Goal: Complete Application Form: Complete application form

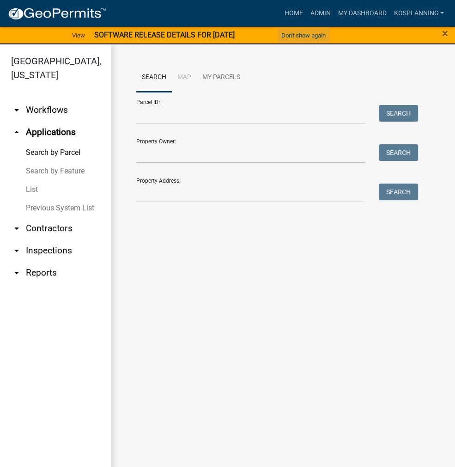
click at [309, 32] on button "Don't show again" at bounding box center [304, 35] width 52 height 15
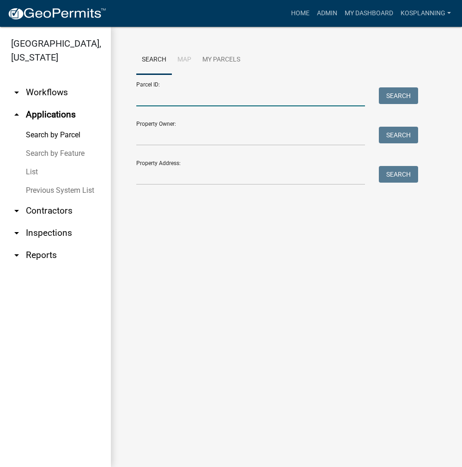
click at [164, 95] on input "Parcel ID:" at bounding box center [250, 96] width 229 height 19
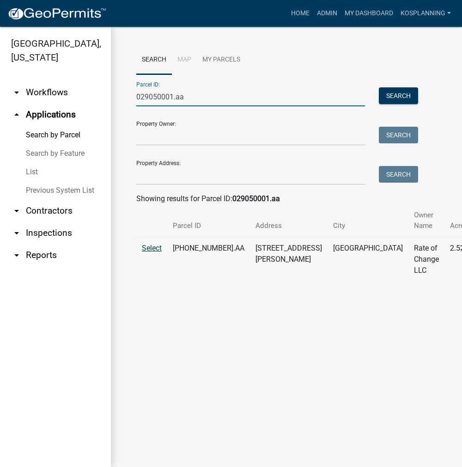
type input "029050001.aa"
click at [145, 251] on span "Select" at bounding box center [152, 247] width 20 height 9
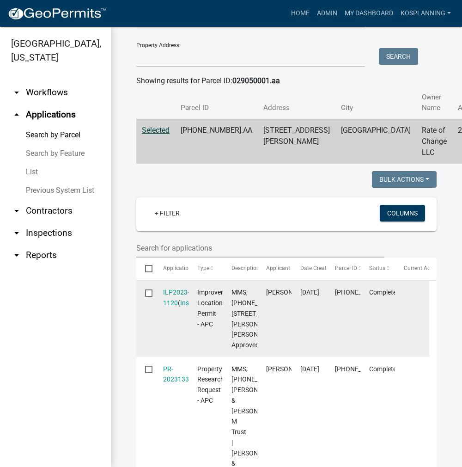
scroll to position [139, 0]
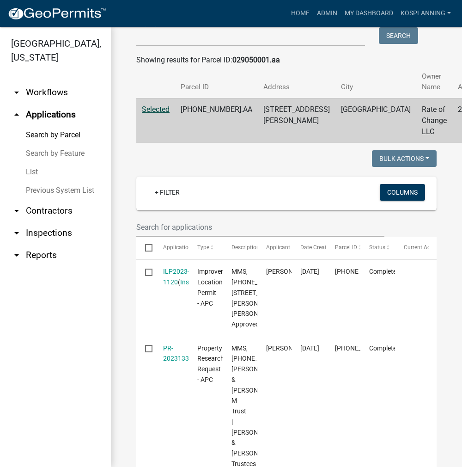
click at [38, 212] on link "arrow_drop_down Contractors" at bounding box center [55, 211] width 111 height 22
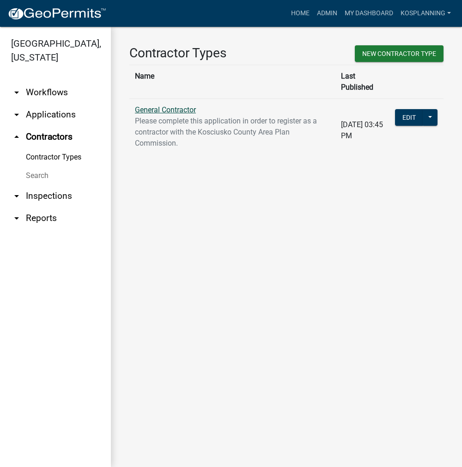
click at [182, 105] on link "General Contractor" at bounding box center [165, 109] width 61 height 9
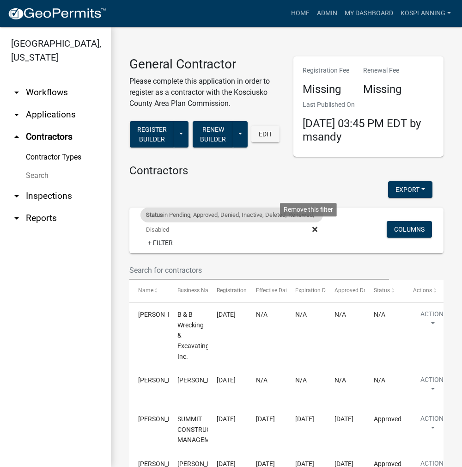
click at [312, 227] on icon at bounding box center [314, 228] width 5 height 5
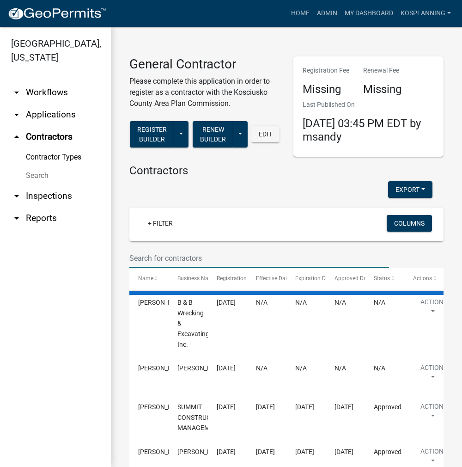
click at [177, 252] on input "text" at bounding box center [259, 258] width 260 height 19
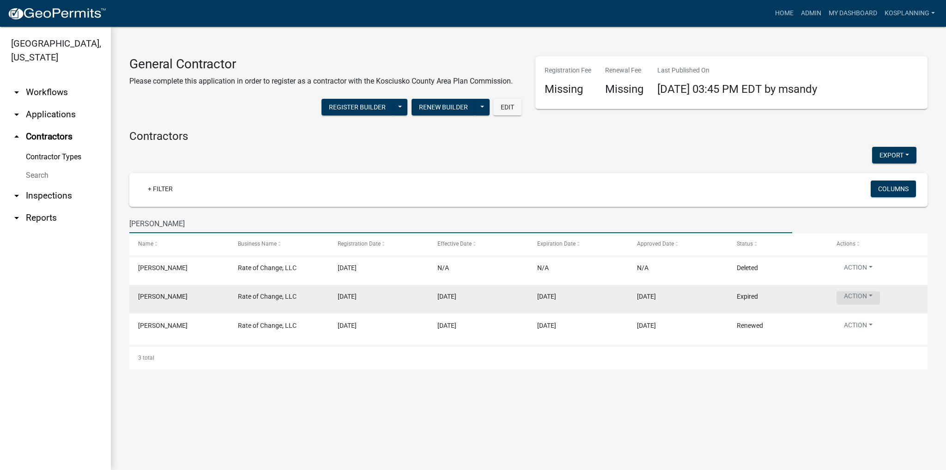
type input "spencer brown"
click at [455, 297] on button "Action" at bounding box center [858, 297] width 43 height 13
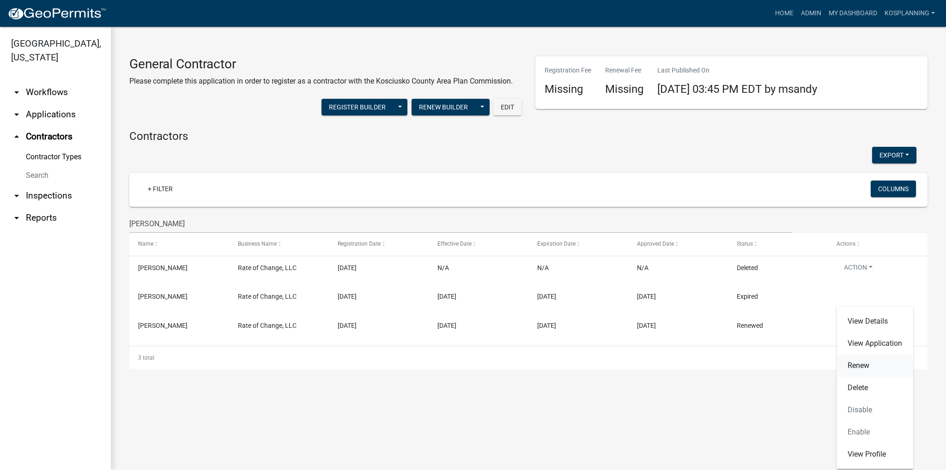
click at [455, 365] on link "Renew" at bounding box center [875, 366] width 77 height 22
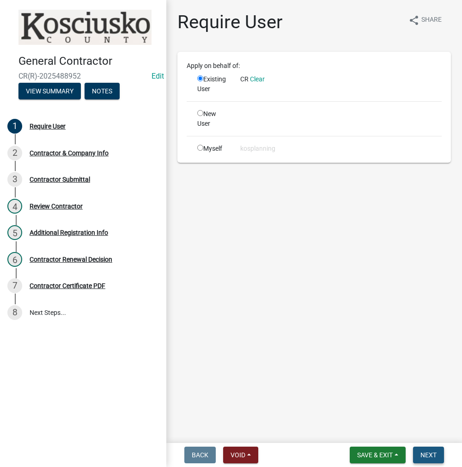
click at [427, 453] on span "Next" at bounding box center [428, 454] width 16 height 7
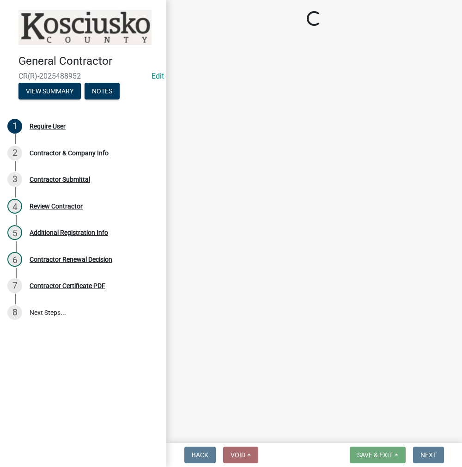
select select "IN"
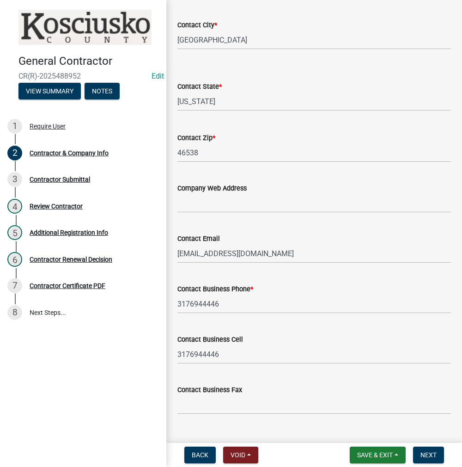
scroll to position [388, 0]
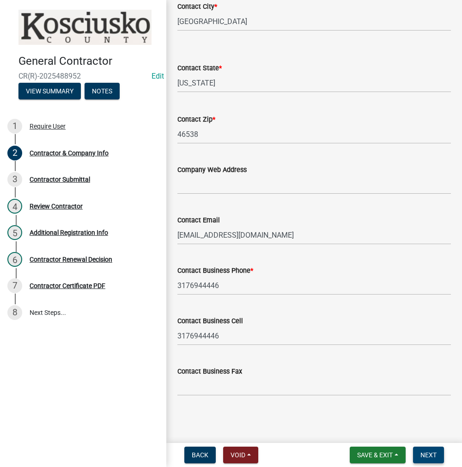
click at [428, 458] on span "Next" at bounding box center [428, 454] width 16 height 7
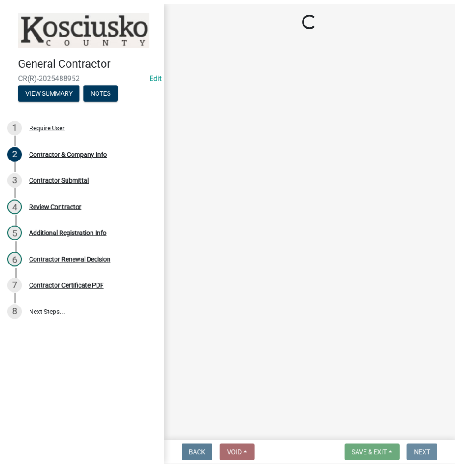
scroll to position [0, 0]
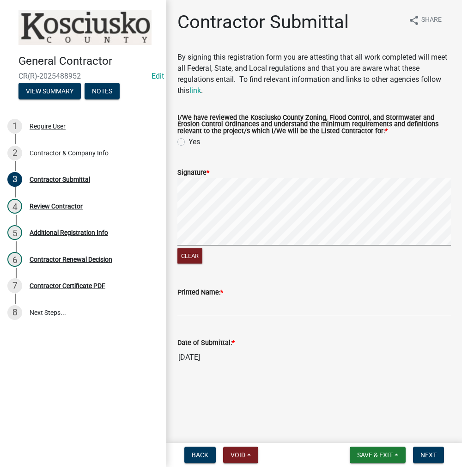
click at [188, 139] on label "Yes" at bounding box center [194, 141] width 12 height 11
click at [188, 139] on input "Yes" at bounding box center [191, 139] width 6 height 6
radio input "true"
click at [319, 246] on signature-pad at bounding box center [313, 213] width 273 height 70
click at [194, 314] on input "Printed Name: *" at bounding box center [313, 306] width 273 height 19
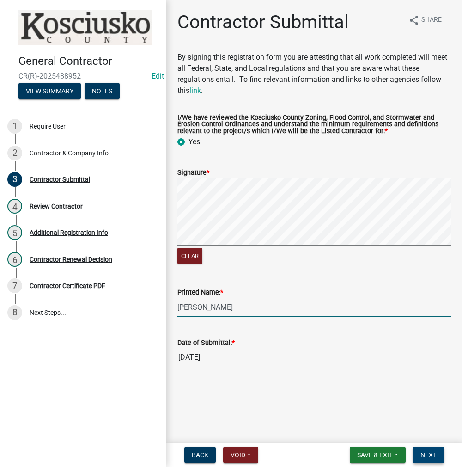
type input "SPENCER BROWN"
click at [420, 456] on span "Next" at bounding box center [428, 454] width 16 height 7
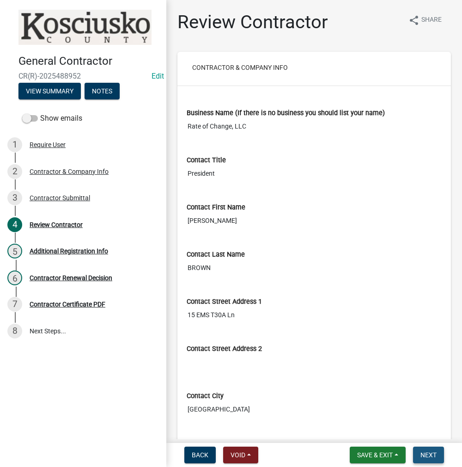
click at [418, 455] on button "Next" at bounding box center [428, 454] width 31 height 17
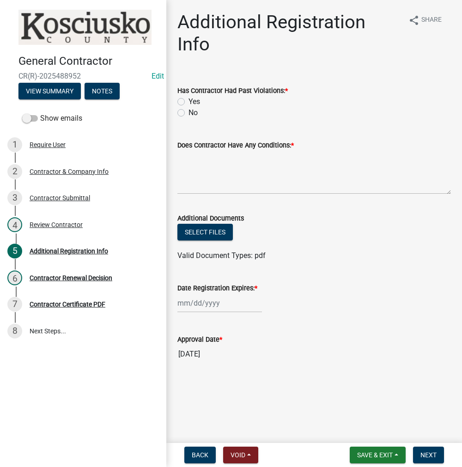
click at [188, 112] on label "No" at bounding box center [192, 112] width 9 height 11
click at [188, 112] on input "No" at bounding box center [191, 110] width 6 height 6
radio input "true"
click at [206, 161] on textarea "Does Contractor Have Any Conditions: *" at bounding box center [313, 172] width 273 height 43
type textarea "NONE"
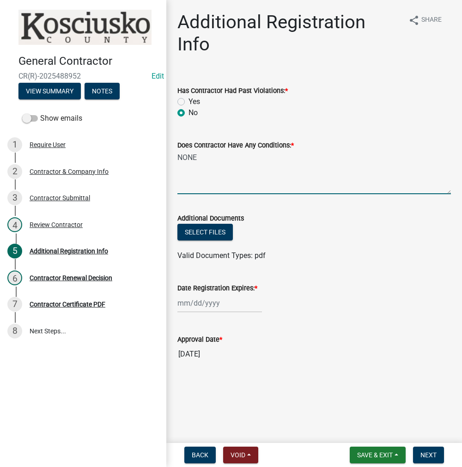
click at [224, 305] on div at bounding box center [219, 302] width 85 height 19
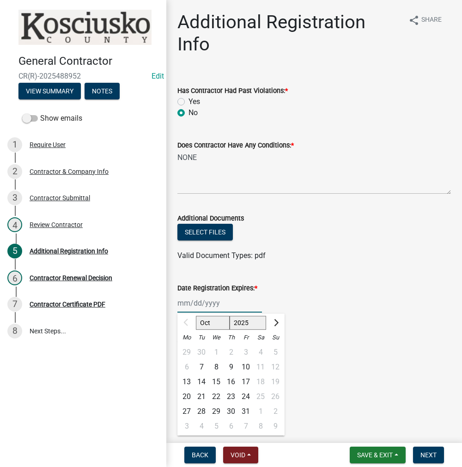
click at [246, 318] on select "2025 2026 2027 2028 2029 2030 2031 2032 2033 2034 2035 2036 2037 2038 2039 2040…" at bounding box center [248, 322] width 37 height 14
select select "2026"
click at [230, 315] on select "2025 2026 2027 2028 2029 2030 2031 2032 2033 2034 2035 2036 2037 2038 2039 2040…" at bounding box center [248, 322] width 37 height 14
click at [217, 366] on div "7" at bounding box center [216, 366] width 15 height 15
type input "10/07/2026"
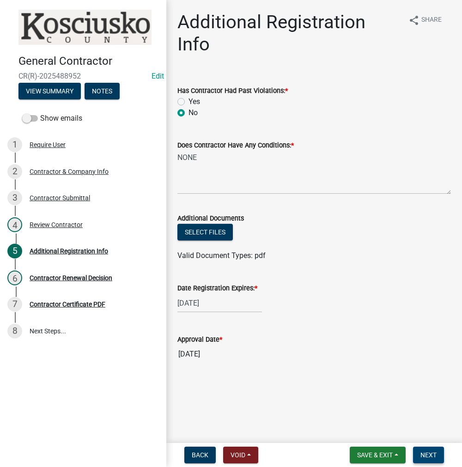
click at [432, 460] on button "Next" at bounding box center [428, 454] width 31 height 17
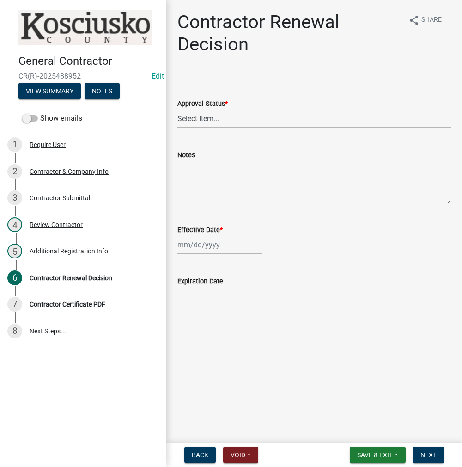
click at [197, 118] on select "Select Item... Approved Denied" at bounding box center [313, 118] width 273 height 19
click at [177, 109] on select "Select Item... Approved Denied" at bounding box center [313, 118] width 273 height 19
select select "30db8998-795d-4bbe-8e49-f1ade8865815"
click at [203, 240] on div at bounding box center [219, 244] width 85 height 19
select select "10"
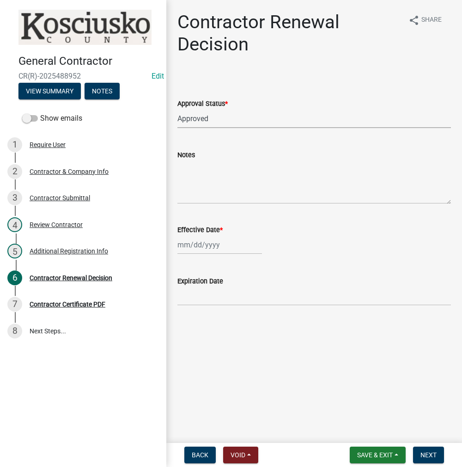
select select "2025"
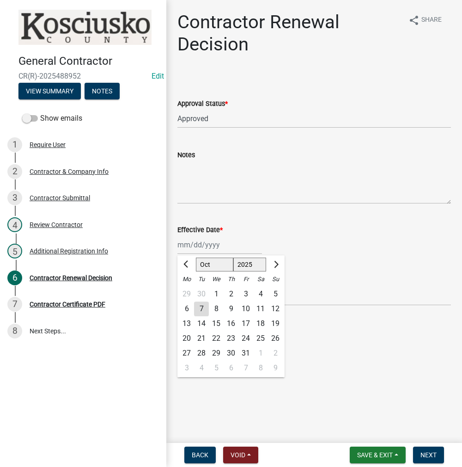
click at [201, 310] on div "7" at bounding box center [201, 308] width 15 height 15
type input "10/07/2025"
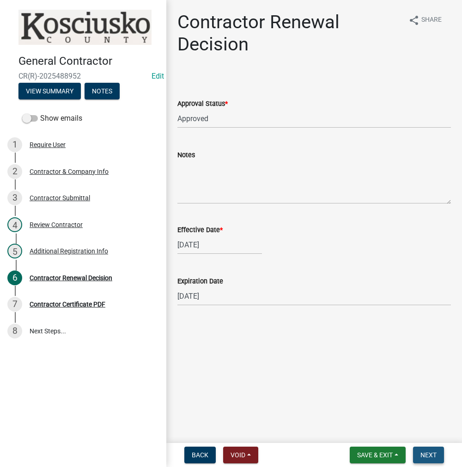
click at [436, 459] on button "Next" at bounding box center [428, 454] width 31 height 17
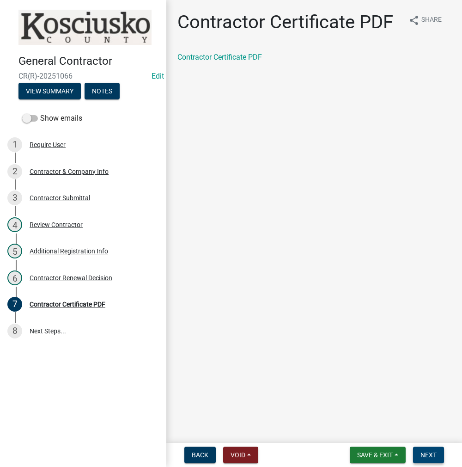
click at [424, 456] on span "Next" at bounding box center [428, 454] width 16 height 7
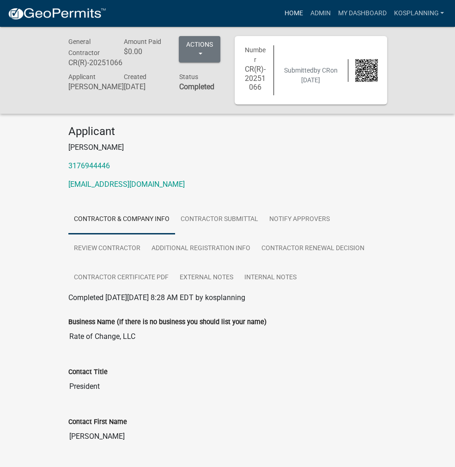
click at [301, 14] on link "Home" at bounding box center [293, 14] width 26 height 18
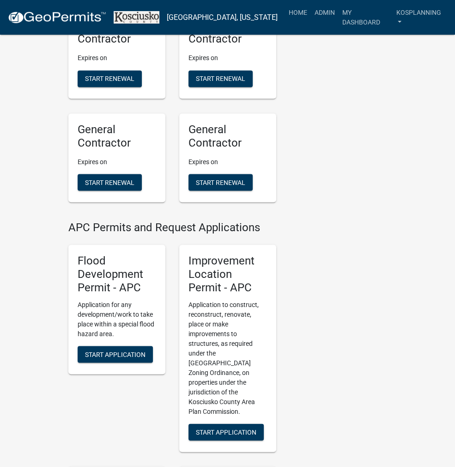
scroll to position [1016, 0]
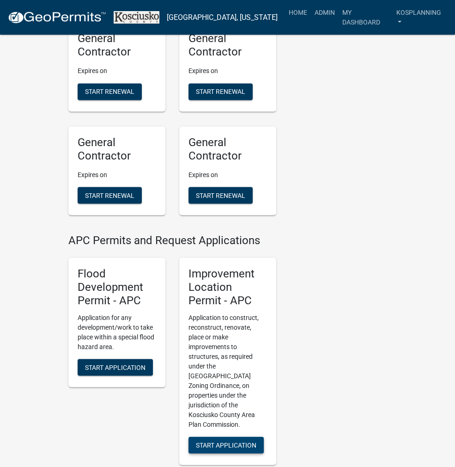
click at [231, 440] on span "Start Application" at bounding box center [226, 443] width 61 height 7
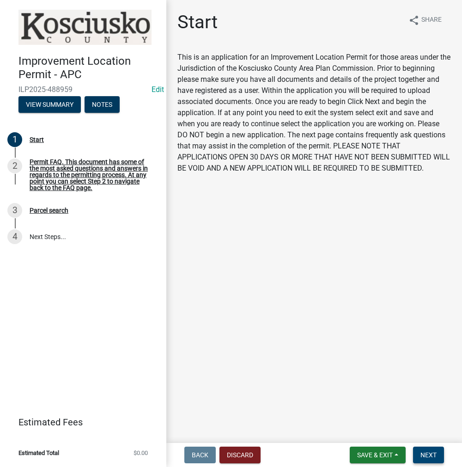
click at [431, 458] on span "Next" at bounding box center [428, 454] width 16 height 7
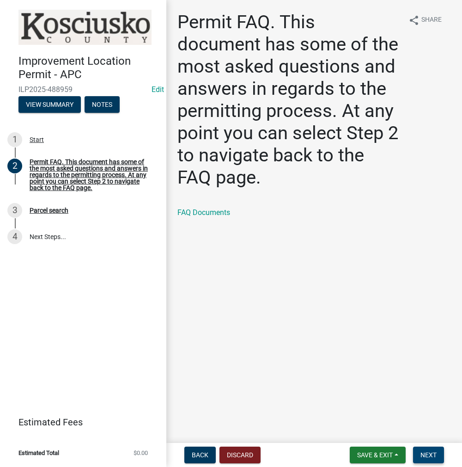
click at [434, 455] on span "Next" at bounding box center [428, 454] width 16 height 7
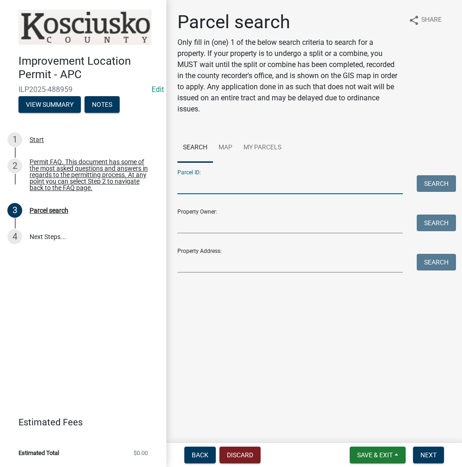
click at [224, 189] on input "Parcel ID:" at bounding box center [289, 184] width 225 height 19
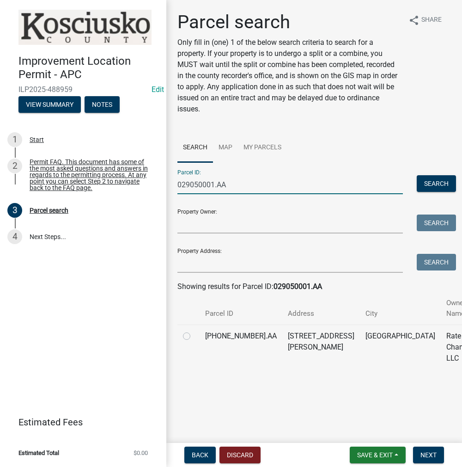
type input "029050001.AA"
click at [194, 330] on label at bounding box center [194, 330] width 0 height 0
click at [194, 336] on input "radio" at bounding box center [197, 333] width 6 height 6
radio input "true"
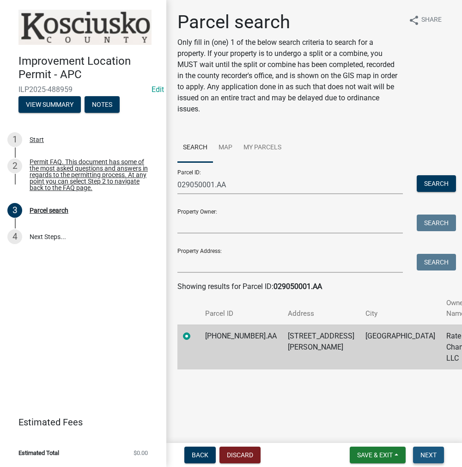
click at [418, 450] on button "Next" at bounding box center [428, 454] width 31 height 17
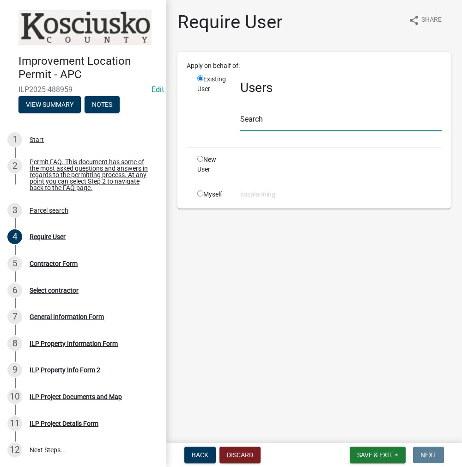
click at [251, 115] on input "text" at bounding box center [340, 121] width 201 height 19
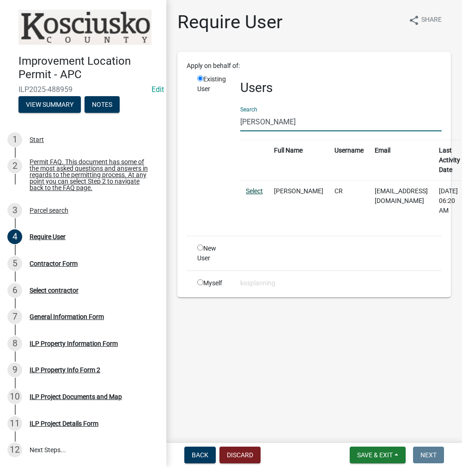
type input "SPENCER BROWN"
click at [254, 190] on link "Select" at bounding box center [254, 190] width 17 height 7
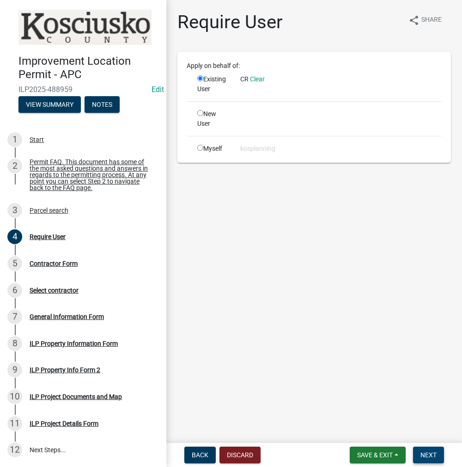
click at [427, 449] on button "Next" at bounding box center [428, 454] width 31 height 17
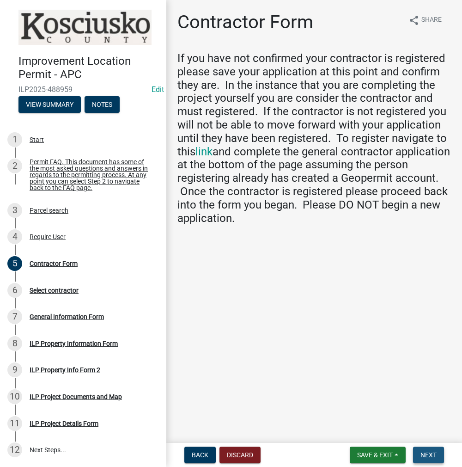
click at [424, 459] on button "Next" at bounding box center [428, 454] width 31 height 17
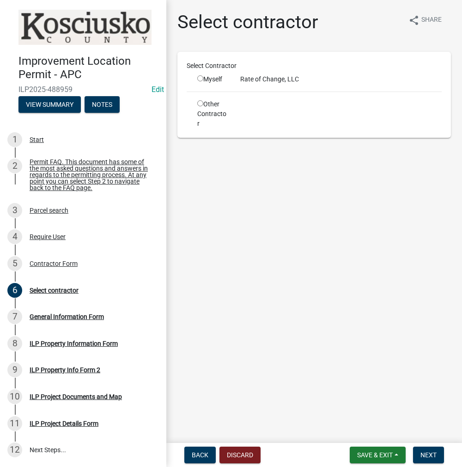
click at [196, 77] on div "Myself" at bounding box center [211, 79] width 43 height 10
click at [200, 78] on input "radio" at bounding box center [200, 78] width 6 height 6
radio input "true"
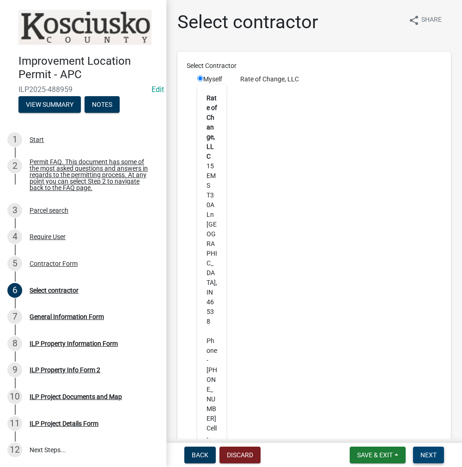
click at [424, 451] on span "Next" at bounding box center [428, 454] width 16 height 7
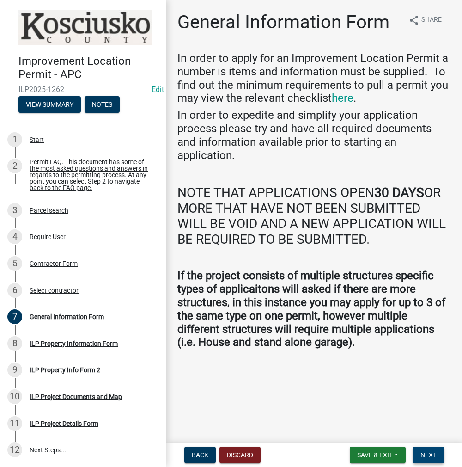
click at [425, 452] on span "Next" at bounding box center [428, 454] width 16 height 7
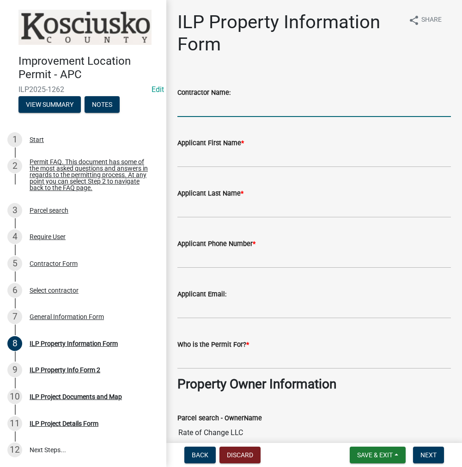
click at [207, 107] on input "Contractor Name:" at bounding box center [313, 107] width 273 height 19
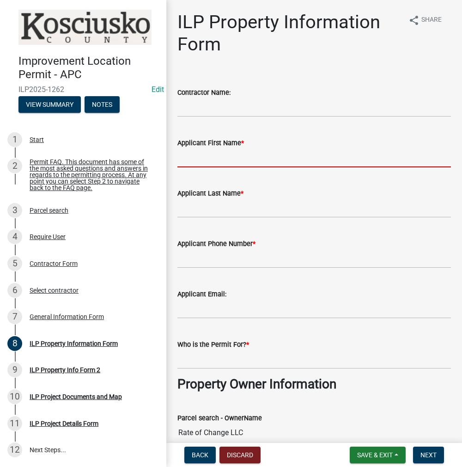
click at [206, 160] on input "Applicant First Name *" at bounding box center [313, 157] width 273 height 19
type input "SPENCER"
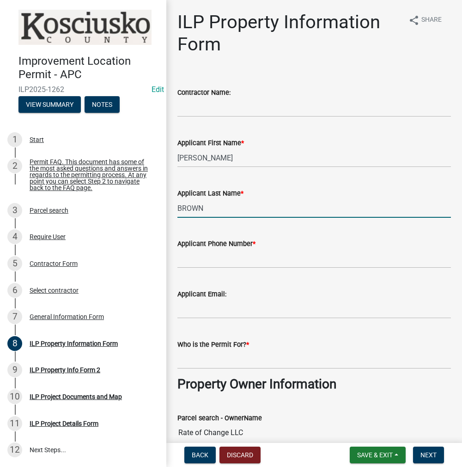
type input "BROWN"
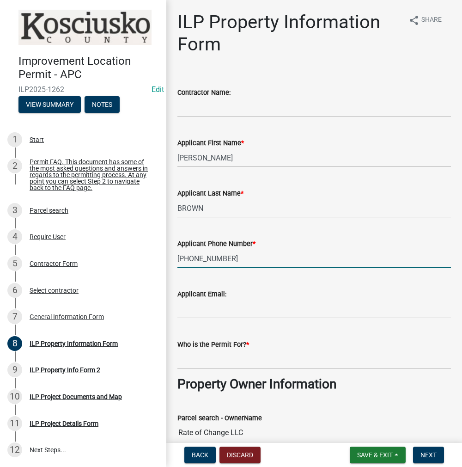
type input "317-964-4446"
click at [193, 352] on input "Who is the Permit For? *" at bounding box center [313, 359] width 273 height 19
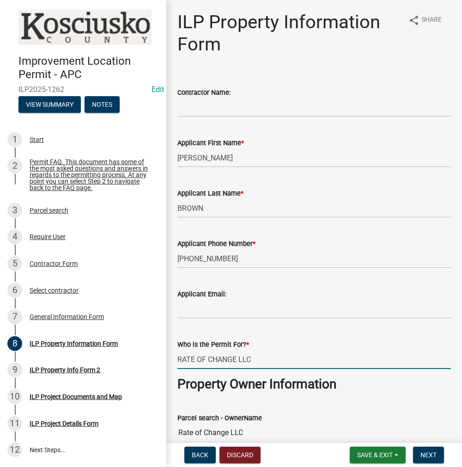
type input "RATE OF CHANGE LLC"
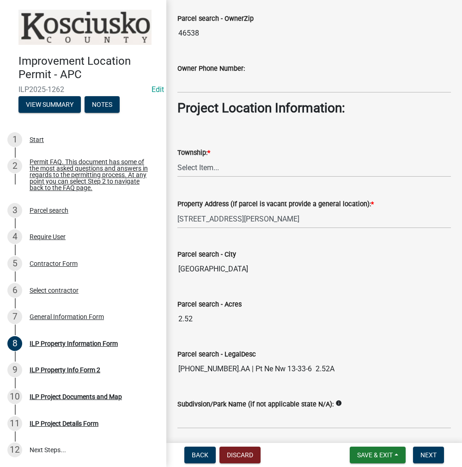
scroll to position [602, 0]
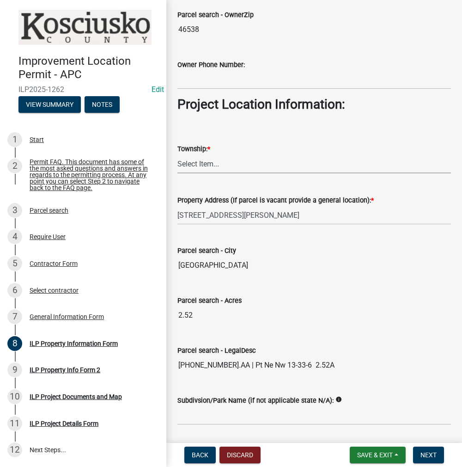
click at [195, 159] on select "Select Item... Benton - Elkhart Co Clay Etna Franklin Harrison Jackson Jefferso…" at bounding box center [313, 163] width 273 height 19
click at [177, 154] on select "Select Item... Benton - Elkhart Co Clay Etna Franklin Harrison Jackson Jefferso…" at bounding box center [313, 163] width 273 height 19
select select "ce5e5af6-c6c5-4687-8c03-18a23ec22597"
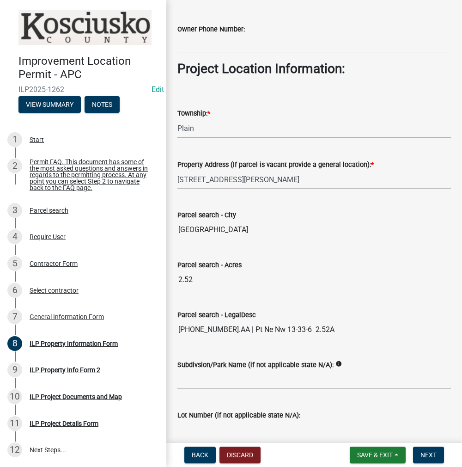
scroll to position [680, 0]
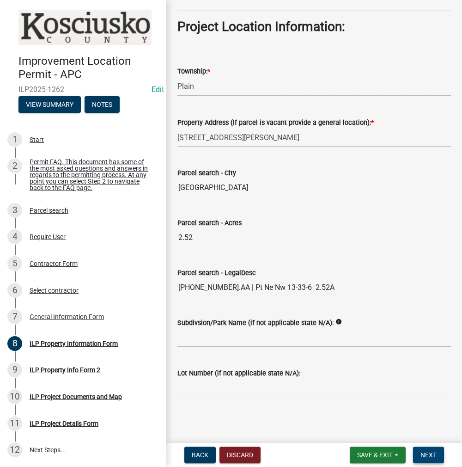
click at [430, 456] on span "Next" at bounding box center [428, 454] width 16 height 7
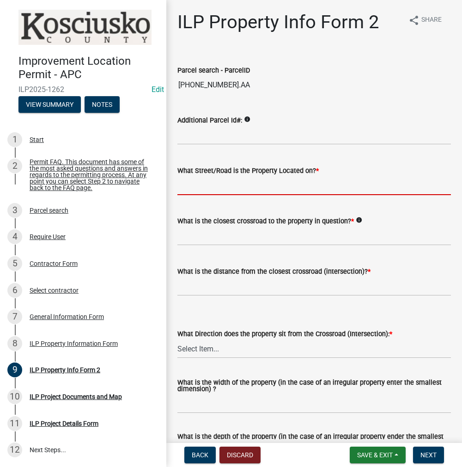
click at [233, 183] on input "What Street/Road is the Property Located on? *" at bounding box center [313, 185] width 273 height 19
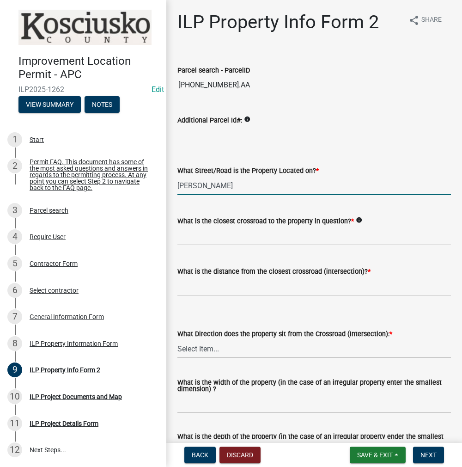
type input "ARMSTRONG RD"
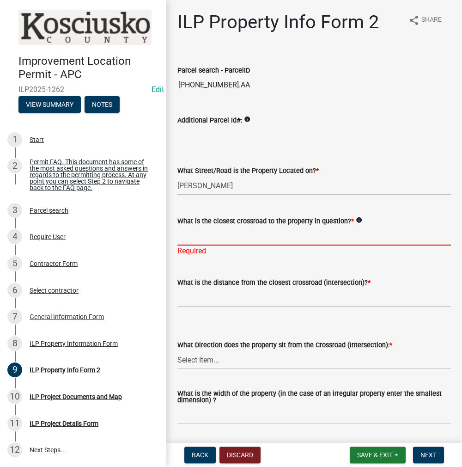
click at [207, 236] on input "What is the closest crossroad to the property in question? *" at bounding box center [313, 235] width 273 height 19
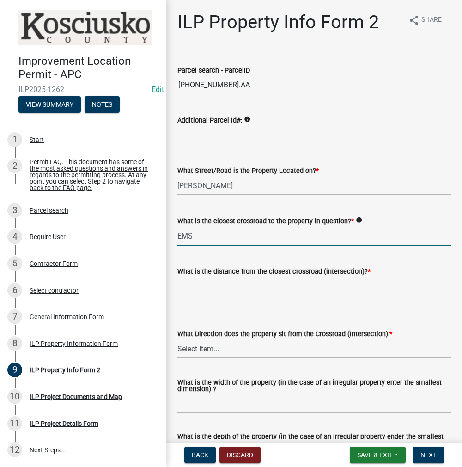
click at [219, 236] on input "EMS" at bounding box center [313, 235] width 273 height 19
type input "EMS T26 LN"
click at [203, 285] on input "text" at bounding box center [313, 286] width 273 height 19
type input "665"
select select "5d8d9a6f-68f4-4910-b8ad-905844ed2da1"
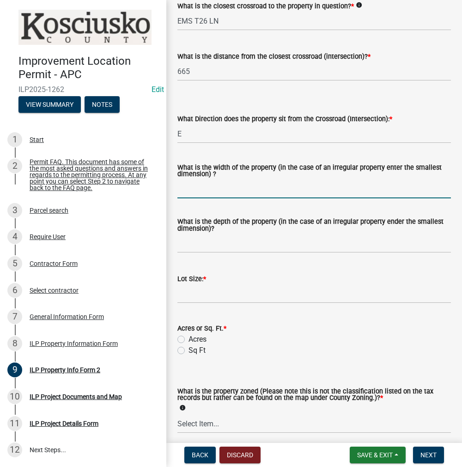
scroll to position [277, 0]
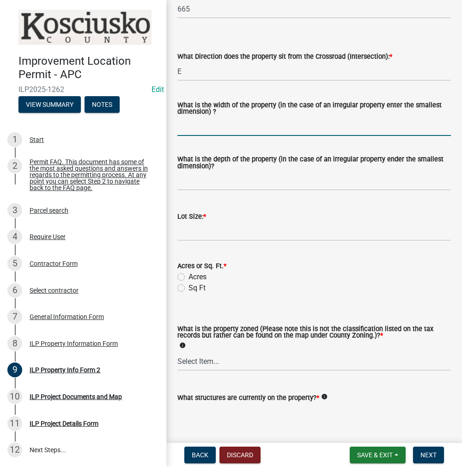
click at [203, 130] on input "What is the width of the property (in the case of an irregular property enter t…" at bounding box center [313, 126] width 273 height 19
type input "VARIES"
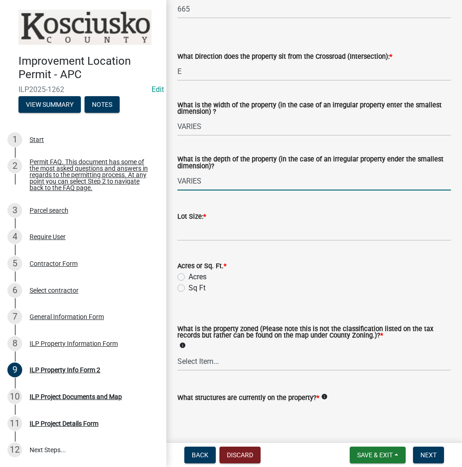
type input "VARIES"
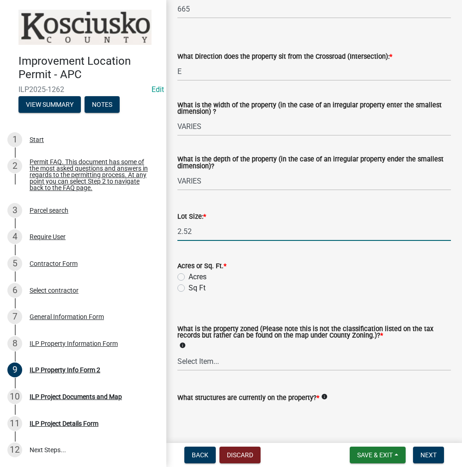
type input "2.52"
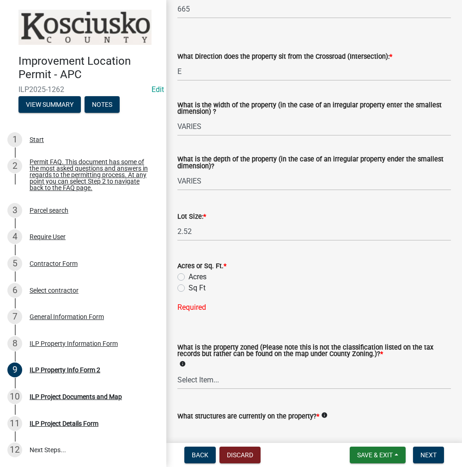
click at [188, 278] on label "Acres" at bounding box center [197, 276] width 18 height 11
click at [188, 277] on input "Acres" at bounding box center [191, 274] width 6 height 6
radio input "true"
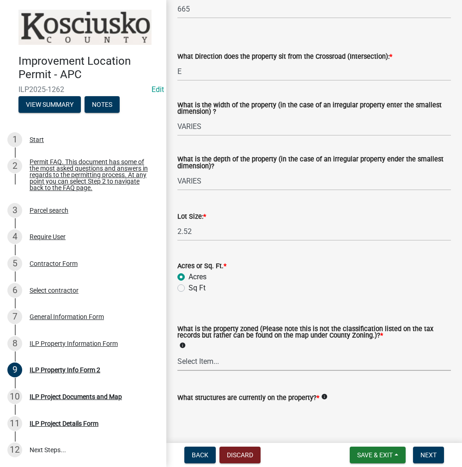
click at [202, 363] on select "Select Item... Agricultural Agricultural 2 Commercial Environmental Industrial …" at bounding box center [313, 361] width 273 height 19
click at [177, 352] on select "Select Item... Agricultural Agricultural 2 Commercial Environmental Industrial …" at bounding box center [313, 361] width 273 height 19
select select "ea119d11-e52e-4559-b746-af06211fe819"
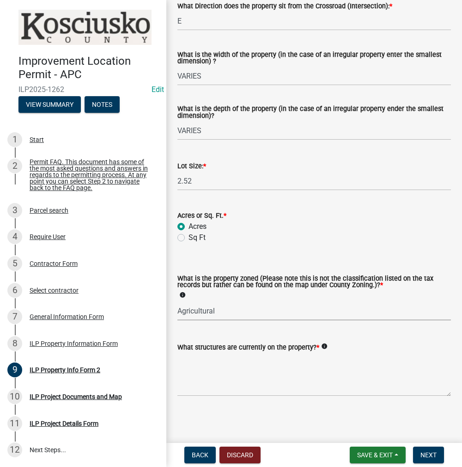
scroll to position [328, 0]
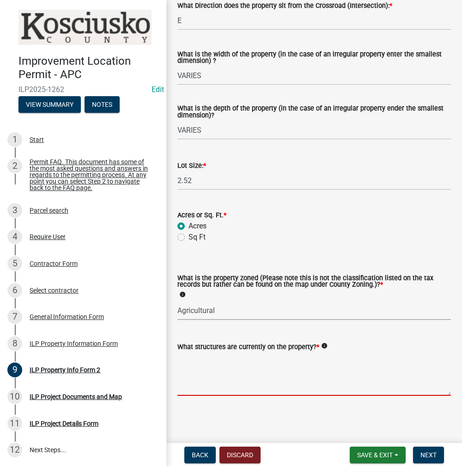
click at [206, 370] on textarea "What structures are currently on the property? *" at bounding box center [313, 373] width 273 height 43
click at [221, 361] on textarea "RESIDENCE" at bounding box center [313, 373] width 273 height 43
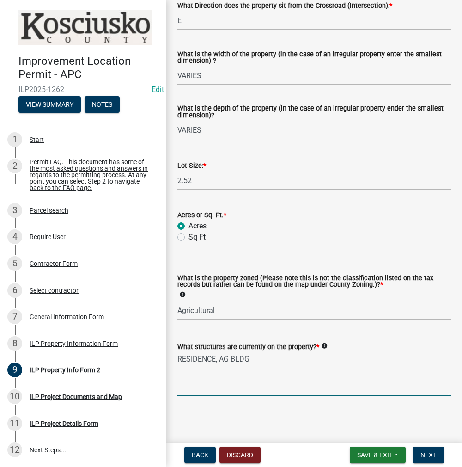
click at [218, 359] on textarea "RESIDENCE, AG BLDG" at bounding box center [313, 373] width 273 height 43
type textarea "RESIDENCE & AG BLDG"
click at [430, 451] on span "Next" at bounding box center [428, 454] width 16 height 7
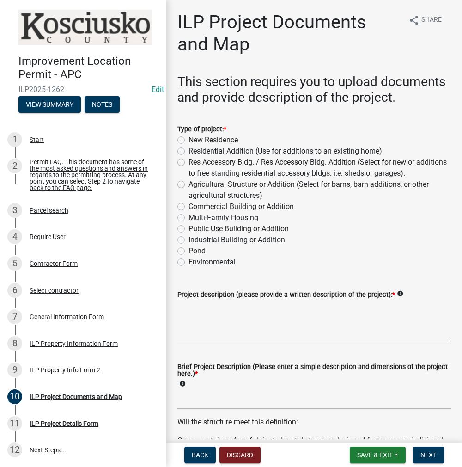
click at [188, 145] on label "New Residence" at bounding box center [212, 139] width 49 height 11
click at [188, 140] on input "New Residence" at bounding box center [191, 137] width 6 height 6
radio input "true"
click at [196, 327] on textarea "Project description (please provide a written description of the project): *" at bounding box center [313, 321] width 273 height 43
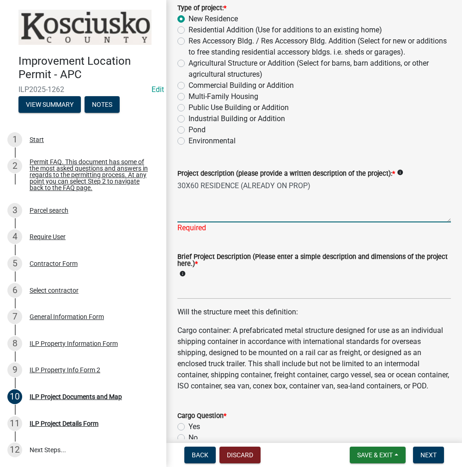
scroll to position [185, 0]
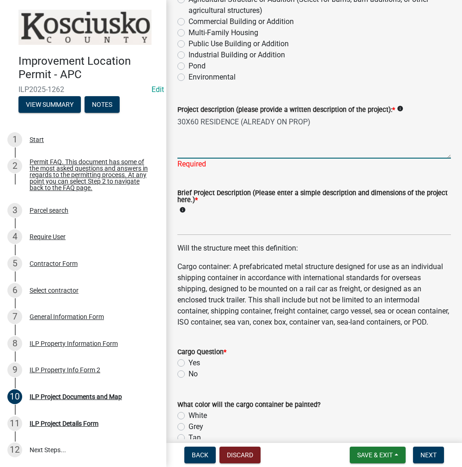
type textarea "30X60 RESIDENCE (ALREADY ON PROP)"
click at [200, 242] on wm-data-entity-input "Brief Project Description (Please enter a simple description and dimensions of …" at bounding box center [313, 209] width 273 height 65
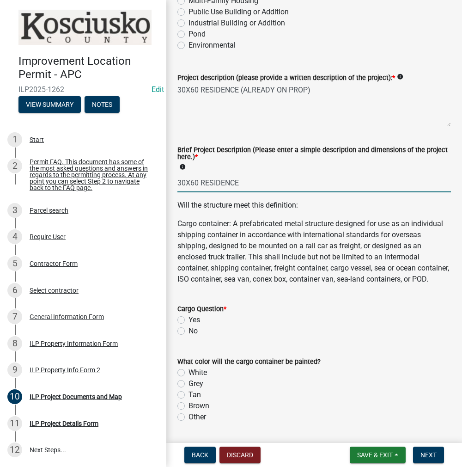
scroll to position [370, 0]
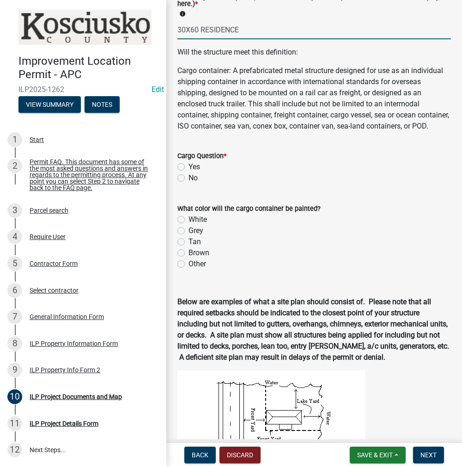
type input "30X60 RESIDENCE"
click at [188, 183] on label "No" at bounding box center [192, 177] width 9 height 11
click at [188, 178] on input "No" at bounding box center [191, 175] width 6 height 6
radio input "true"
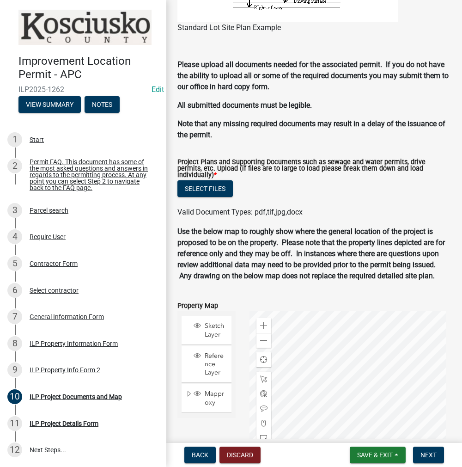
scroll to position [908, 0]
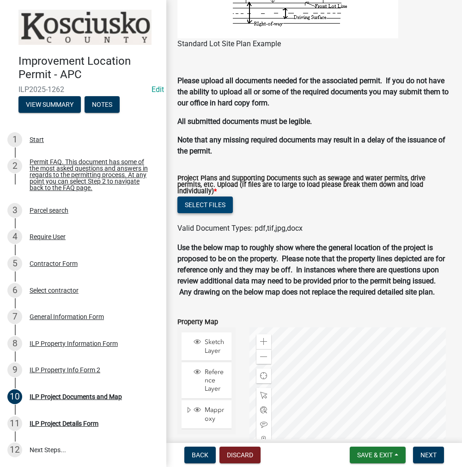
click at [222, 213] on button "Select files" at bounding box center [204, 204] width 55 height 17
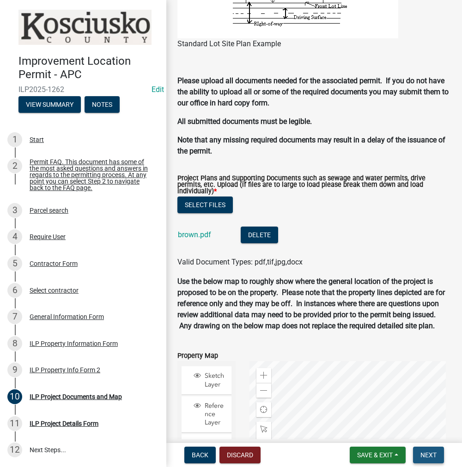
click at [429, 460] on button "Next" at bounding box center [428, 454] width 31 height 17
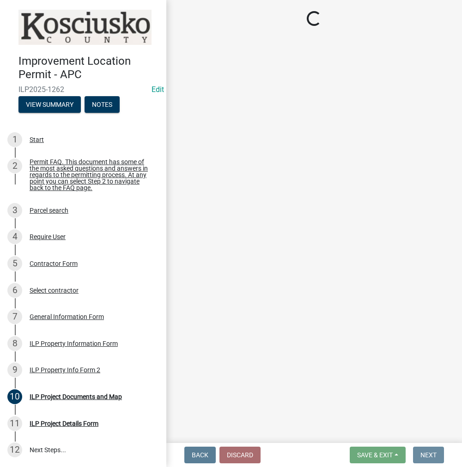
scroll to position [0, 0]
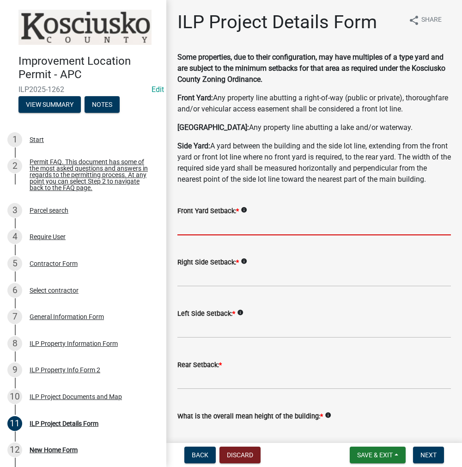
click at [224, 235] on input "text" at bounding box center [313, 225] width 273 height 19
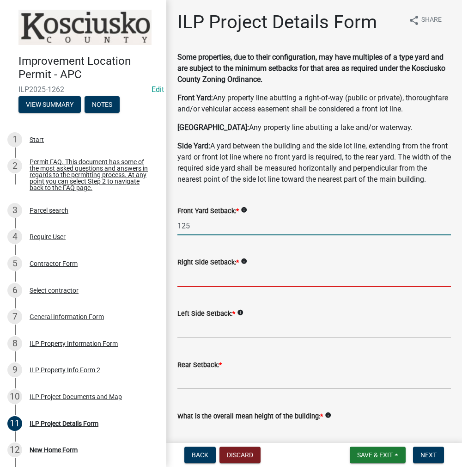
type input "125.0"
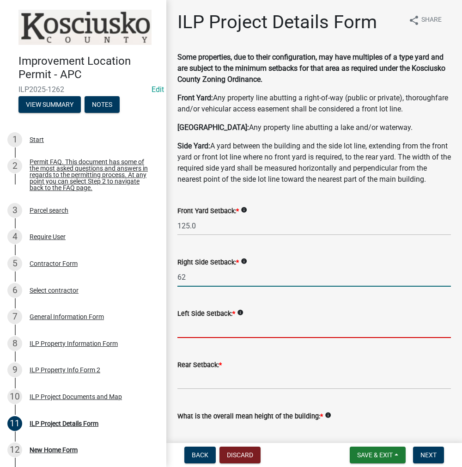
type input "62.0"
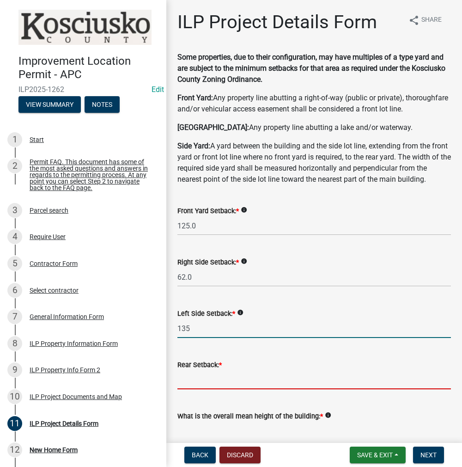
type input "135.0"
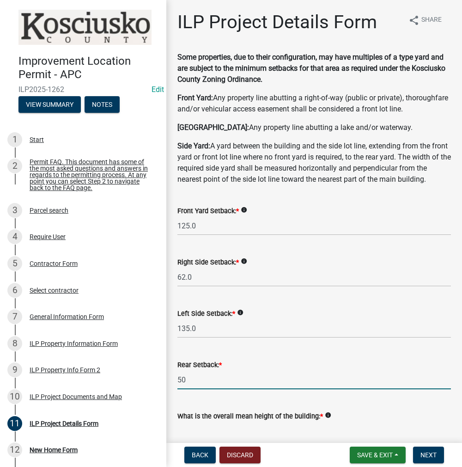
type input "50.0"
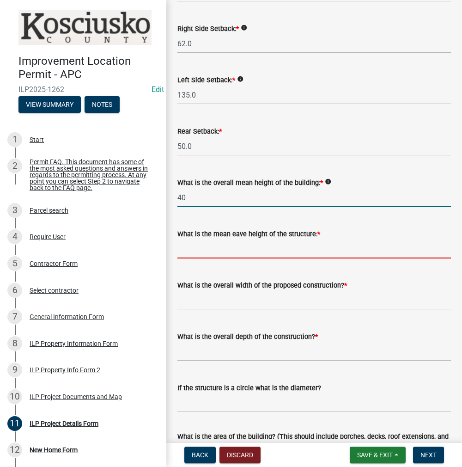
type input "40.0"
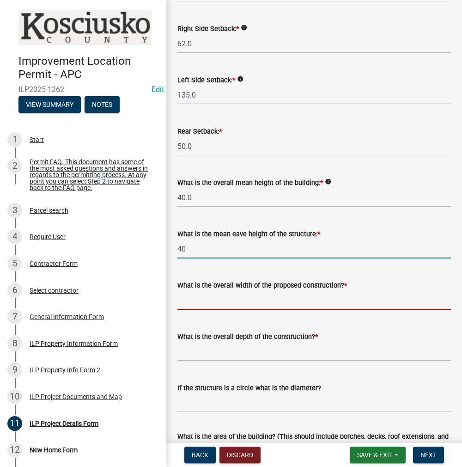
type input "40.0"
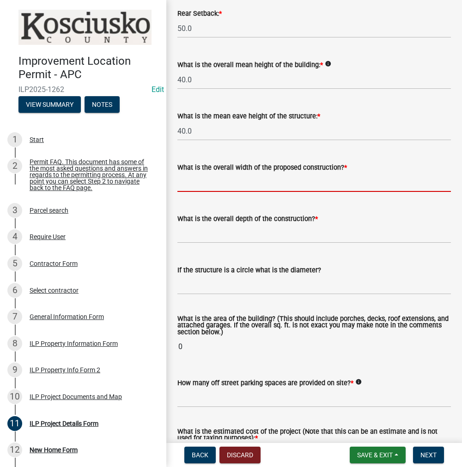
scroll to position [372, 0]
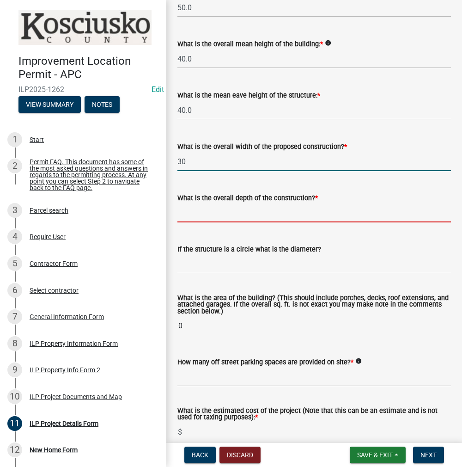
type input "30.00"
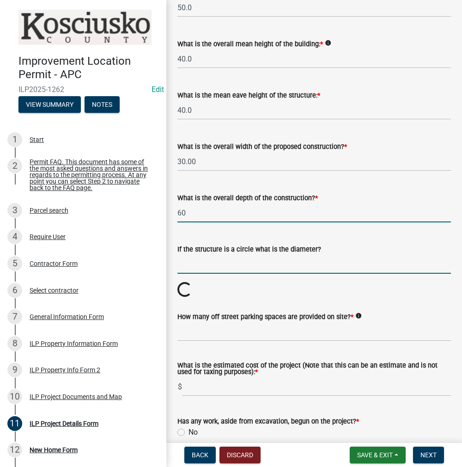
type input "60.00"
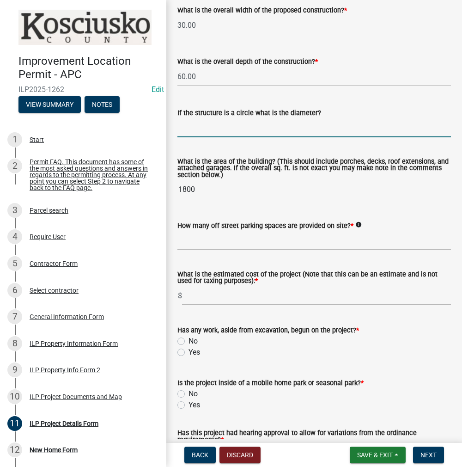
scroll to position [510, 0]
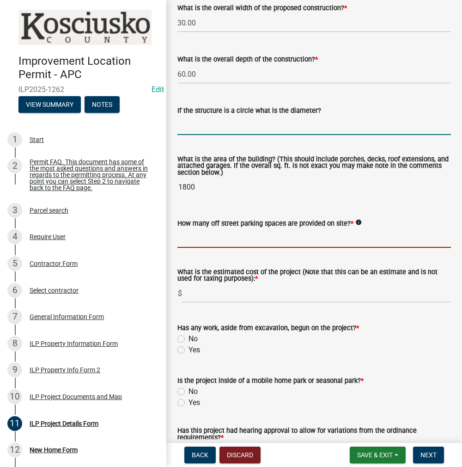
click at [192, 248] on input "text" at bounding box center [313, 238] width 273 height 19
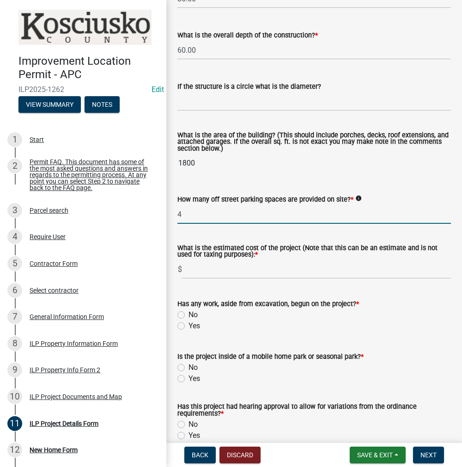
scroll to position [557, 0]
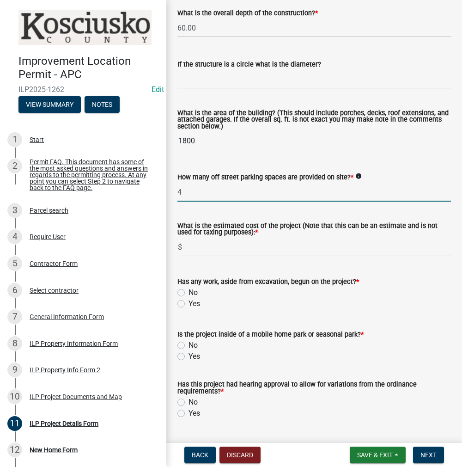
type input "4"
type input "2"
type input "250000"
click at [188, 309] on label "Yes" at bounding box center [194, 303] width 12 height 11
click at [188, 304] on input "Yes" at bounding box center [191, 301] width 6 height 6
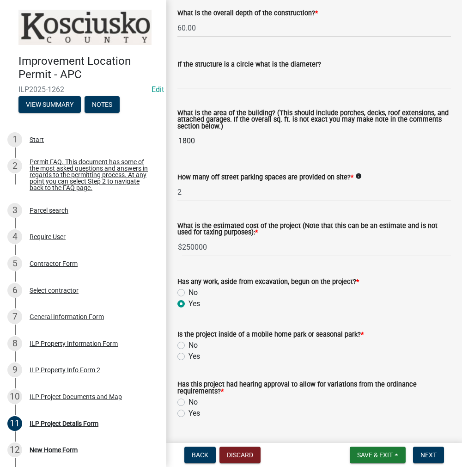
radio input "true"
click at [188, 351] on label "No" at bounding box center [192, 344] width 9 height 11
click at [188, 346] on input "No" at bounding box center [191, 342] width 6 height 6
radio input "true"
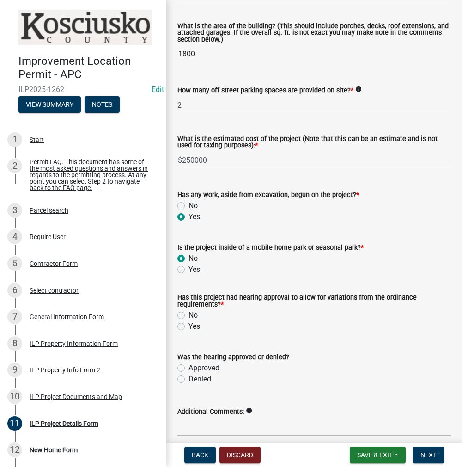
scroll to position [649, 0]
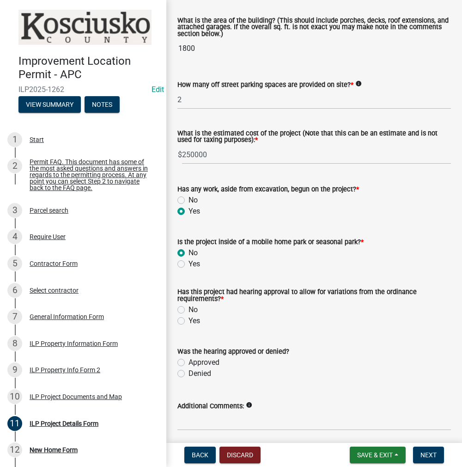
click at [188, 315] on label "No" at bounding box center [192, 309] width 9 height 11
click at [188, 310] on input "No" at bounding box center [191, 307] width 6 height 6
radio input "true"
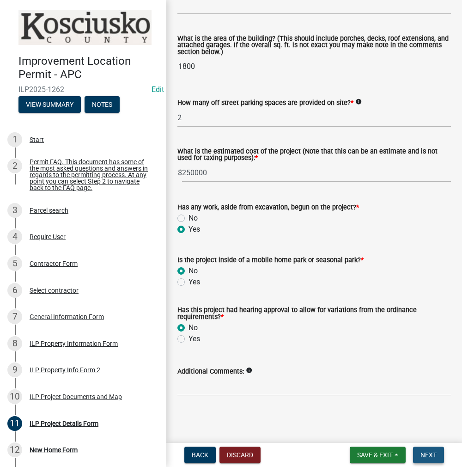
click at [427, 459] on button "Next" at bounding box center [428, 454] width 31 height 17
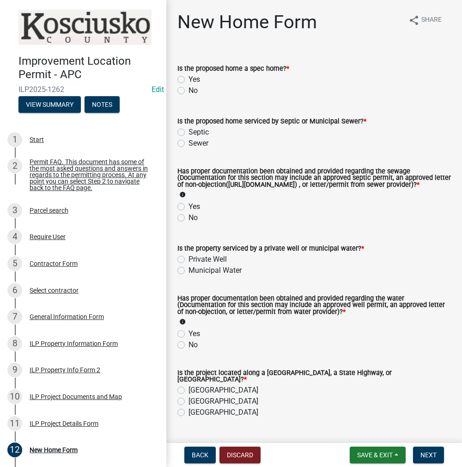
click at [188, 91] on label "No" at bounding box center [192, 90] width 9 height 11
click at [188, 91] on input "No" at bounding box center [191, 88] width 6 height 6
radio input "true"
click at [188, 130] on label "Septic" at bounding box center [198, 132] width 20 height 11
click at [188, 130] on input "Septic" at bounding box center [191, 130] width 6 height 6
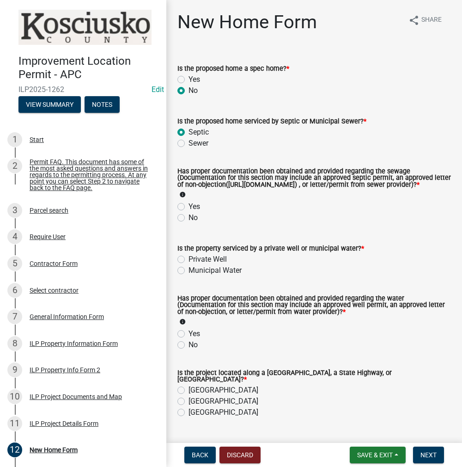
radio input "true"
click at [188, 212] on label "Yes" at bounding box center [194, 206] width 12 height 11
click at [188, 207] on input "Yes" at bounding box center [191, 204] width 6 height 6
radio input "true"
click at [188, 265] on label "Private Well" at bounding box center [207, 259] width 38 height 11
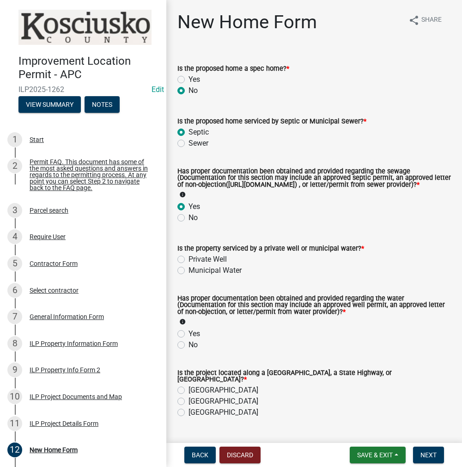
click at [188, 260] on input "Private Well" at bounding box center [191, 257] width 6 height 6
radio input "true"
click at [188, 339] on label "Yes" at bounding box center [194, 333] width 12 height 11
click at [188, 334] on input "Yes" at bounding box center [191, 331] width 6 height 6
radio input "true"
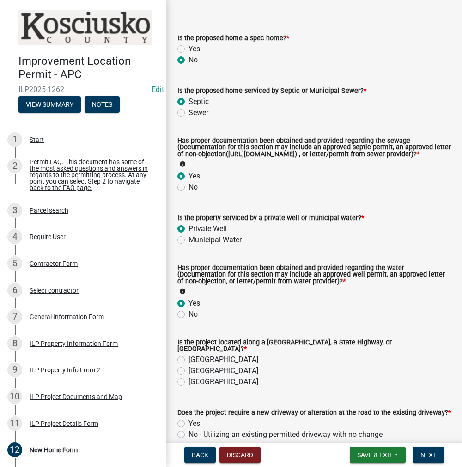
scroll to position [46, 0]
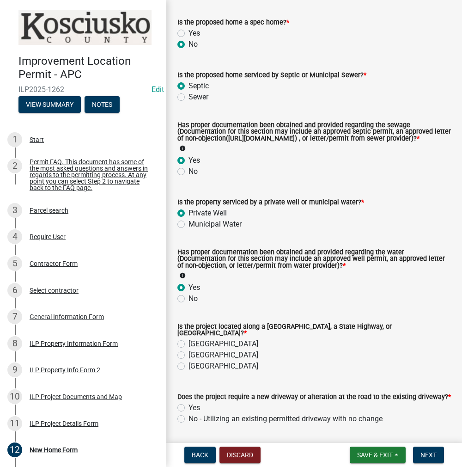
click at [188, 345] on label "County Road" at bounding box center [223, 343] width 70 height 11
click at [188, 344] on input "County Road" at bounding box center [191, 341] width 6 height 6
radio input "true"
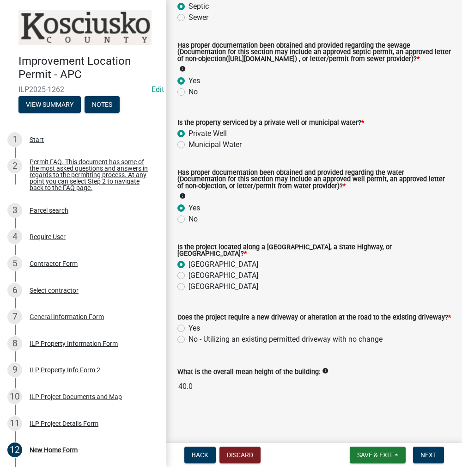
scroll to position [133, 0]
click at [188, 338] on label "No - Utilizing an existing permitted driveway with no change" at bounding box center [285, 338] width 194 height 11
click at [188, 338] on input "No - Utilizing an existing permitted driveway with no change" at bounding box center [191, 336] width 6 height 6
radio input "true"
click at [421, 451] on span "Next" at bounding box center [428, 454] width 16 height 7
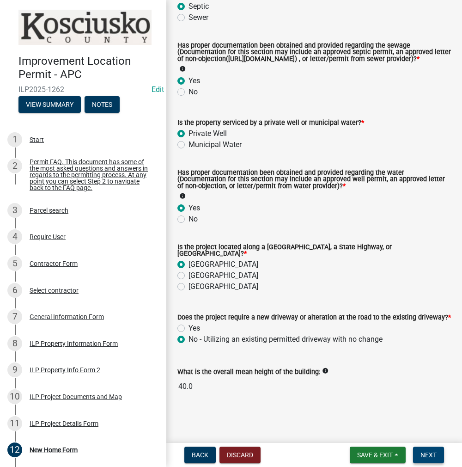
scroll to position [0, 0]
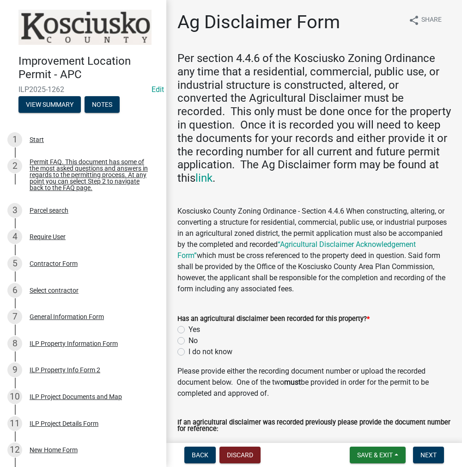
click at [188, 329] on label "Yes" at bounding box center [194, 329] width 12 height 11
click at [188, 329] on input "Yes" at bounding box center [191, 327] width 6 height 6
radio input "true"
click at [188, 341] on label "No" at bounding box center [192, 340] width 9 height 11
click at [188, 341] on input "No" at bounding box center [191, 338] width 6 height 6
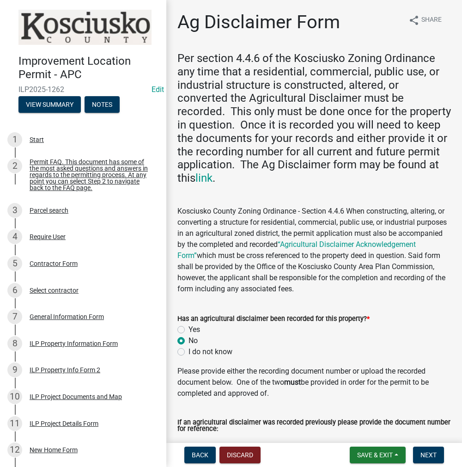
radio input "true"
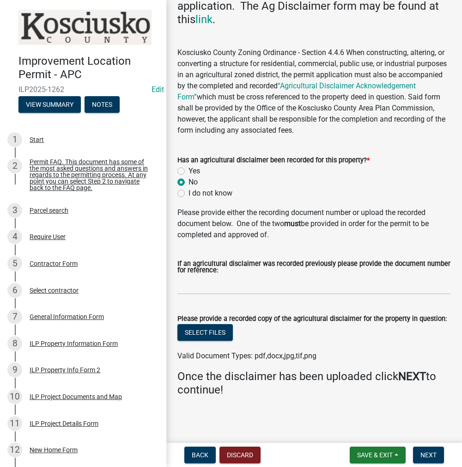
scroll to position [159, 0]
click at [424, 457] on span "Next" at bounding box center [428, 454] width 16 height 7
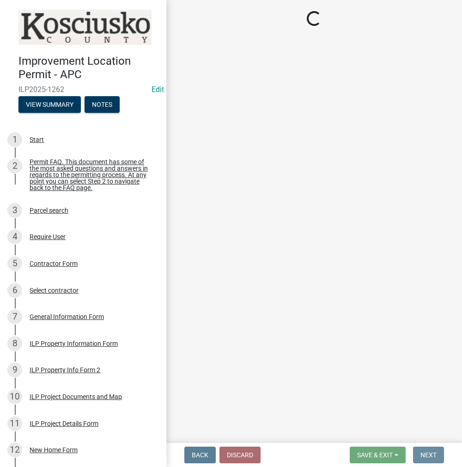
scroll to position [0, 0]
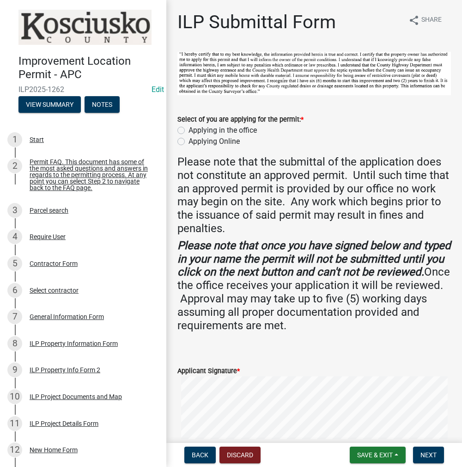
click at [188, 129] on label "Applying in the office" at bounding box center [222, 130] width 68 height 11
click at [188, 129] on input "Applying in the office" at bounding box center [191, 128] width 6 height 6
radio input "true"
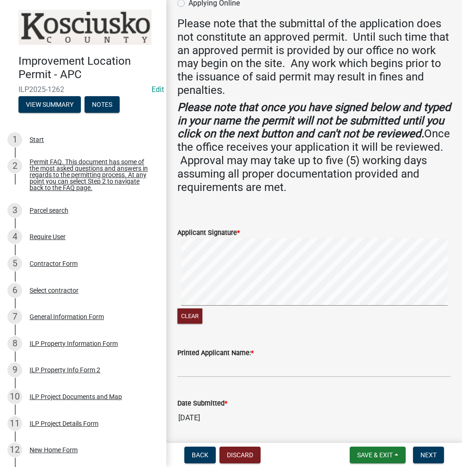
scroll to position [139, 0]
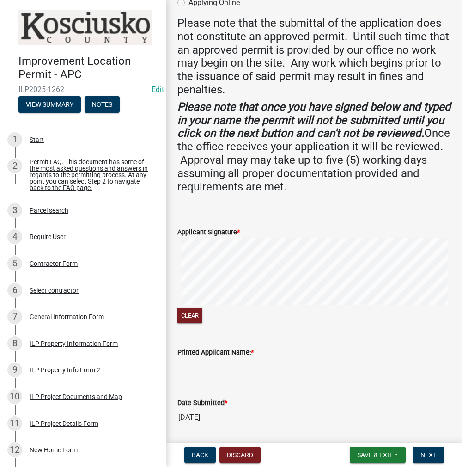
click at [277, 316] on div "Clear" at bounding box center [313, 280] width 273 height 87
click at [211, 368] on input "Printed Applicant Name: *" at bounding box center [313, 367] width 273 height 19
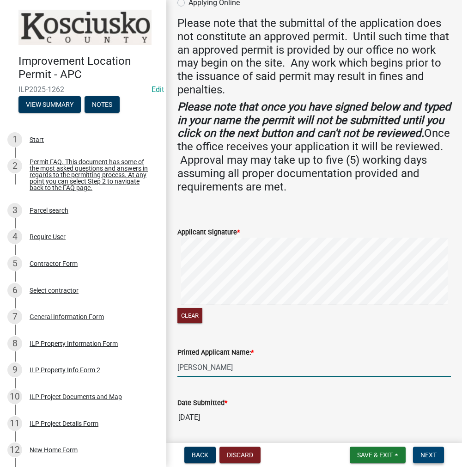
type input "SPENCER BROWN"
click at [430, 451] on span "Next" at bounding box center [428, 454] width 16 height 7
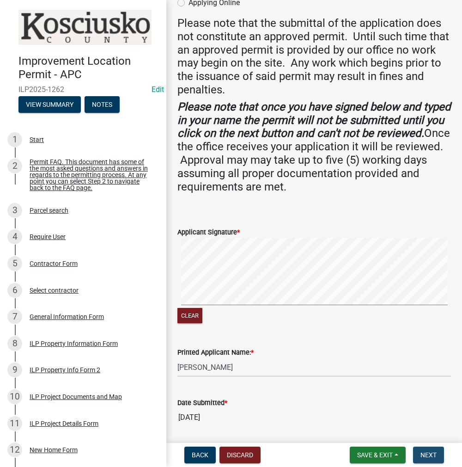
scroll to position [0, 0]
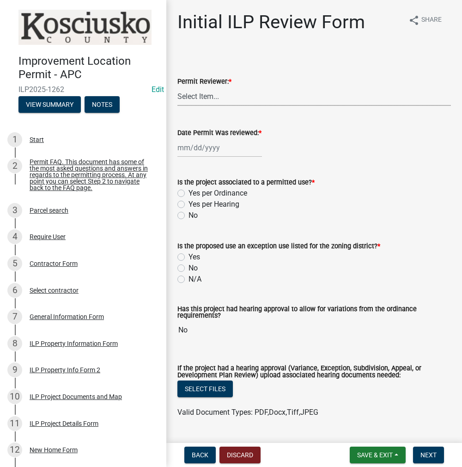
click at [201, 100] on select "Select Item... MMS LT AT CS Vacant Vacant" at bounding box center [313, 96] width 273 height 19
click at [177, 87] on select "Select Item... MMS LT AT CS Vacant Vacant" at bounding box center [313, 96] width 273 height 19
select select "c872cdc8-ca01-49f1-a213-e4b05fa58cd2"
click at [196, 151] on div at bounding box center [219, 147] width 85 height 19
select select "10"
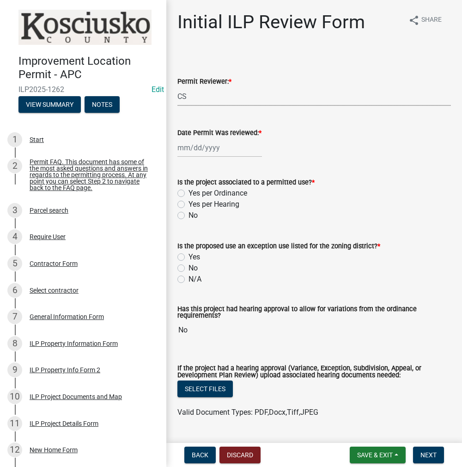
select select "2025"
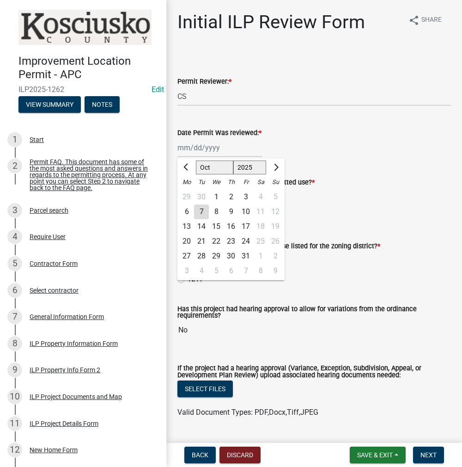
click at [205, 209] on div "7" at bounding box center [201, 211] width 15 height 15
type input "10/07/2025"
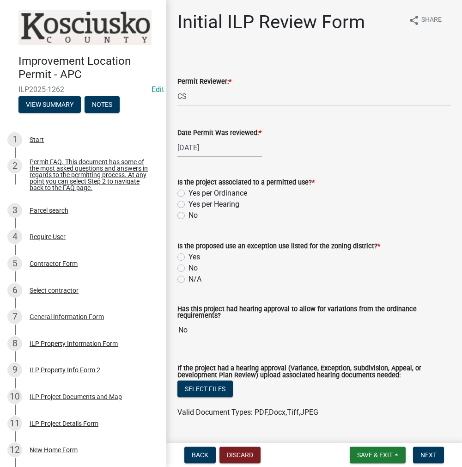
click at [188, 192] on label "Yes per Ordinance" at bounding box center [217, 193] width 59 height 11
click at [188, 192] on input "Yes per Ordinance" at bounding box center [191, 191] width 6 height 6
radio input "true"
click at [188, 270] on label "No" at bounding box center [192, 267] width 9 height 11
click at [188, 268] on input "No" at bounding box center [191, 265] width 6 height 6
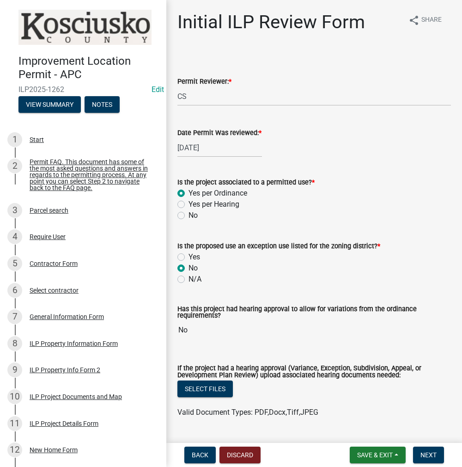
radio input "true"
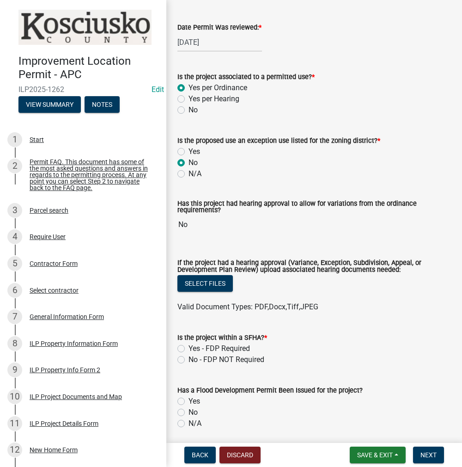
scroll to position [231, 0]
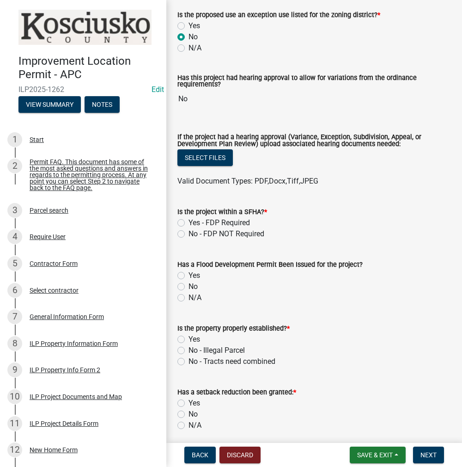
click at [188, 231] on label "No - FDP NOT Required" at bounding box center [226, 233] width 76 height 11
click at [188, 231] on input "No - FDP NOT Required" at bounding box center [191, 231] width 6 height 6
radio input "true"
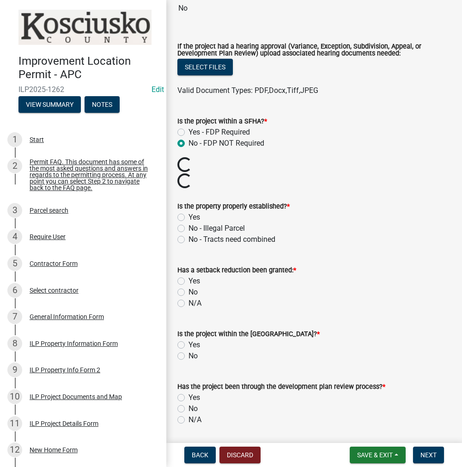
scroll to position [323, 0]
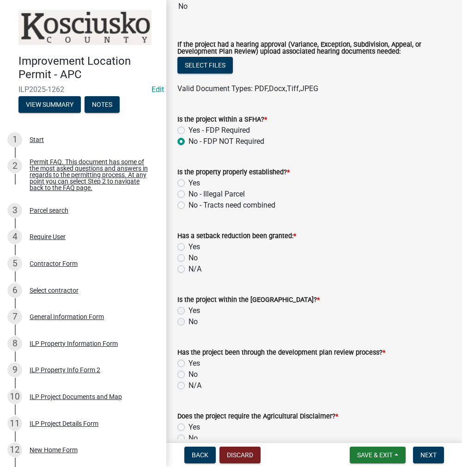
click at [188, 183] on label "Yes" at bounding box center [194, 182] width 12 height 11
click at [188, 183] on input "Yes" at bounding box center [191, 180] width 6 height 6
radio input "true"
click at [188, 258] on label "No" at bounding box center [192, 257] width 9 height 11
click at [188, 258] on input "No" at bounding box center [191, 255] width 6 height 6
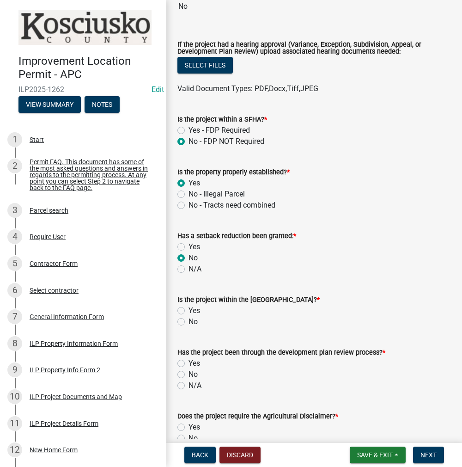
radio input "true"
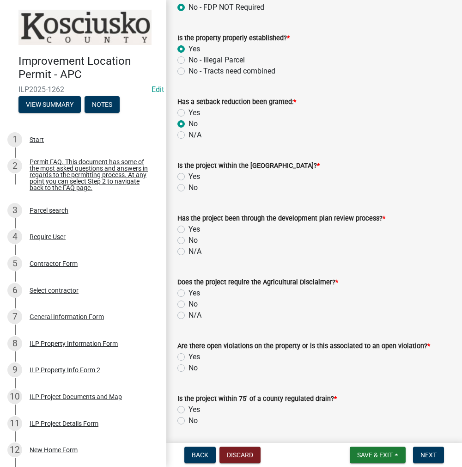
scroll to position [462, 0]
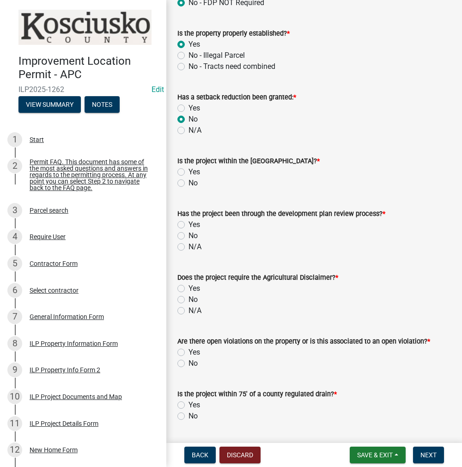
click at [188, 183] on label "No" at bounding box center [192, 182] width 9 height 11
click at [188, 183] on input "No" at bounding box center [191, 180] width 6 height 6
radio input "true"
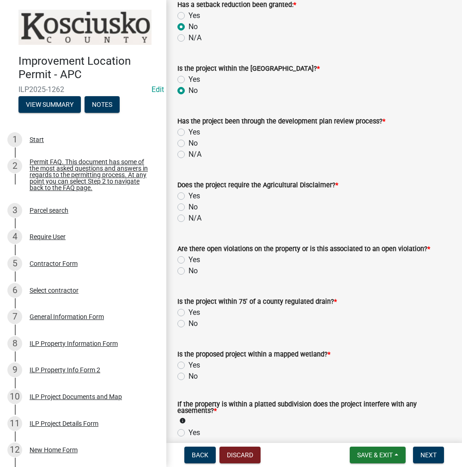
click at [188, 142] on label "No" at bounding box center [192, 143] width 9 height 11
click at [188, 142] on input "No" at bounding box center [191, 141] width 6 height 6
radio input "true"
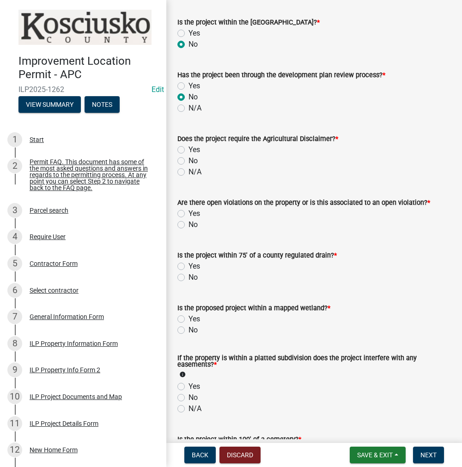
click at [188, 161] on label "No" at bounding box center [192, 160] width 9 height 11
click at [188, 161] on input "No" at bounding box center [191, 158] width 6 height 6
radio input "true"
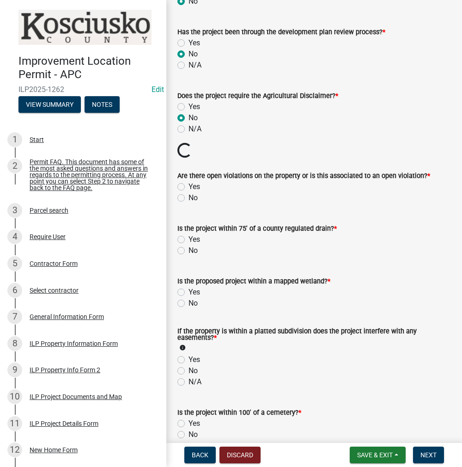
scroll to position [693, 0]
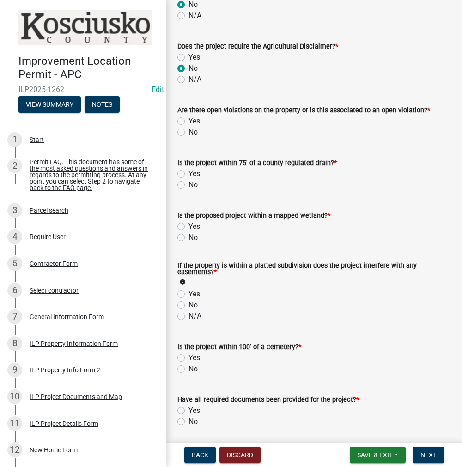
click at [188, 132] on label "No" at bounding box center [192, 132] width 9 height 11
click at [188, 132] on input "No" at bounding box center [191, 130] width 6 height 6
radio input "true"
click at [188, 185] on label "No" at bounding box center [192, 184] width 9 height 11
click at [188, 185] on input "No" at bounding box center [191, 182] width 6 height 6
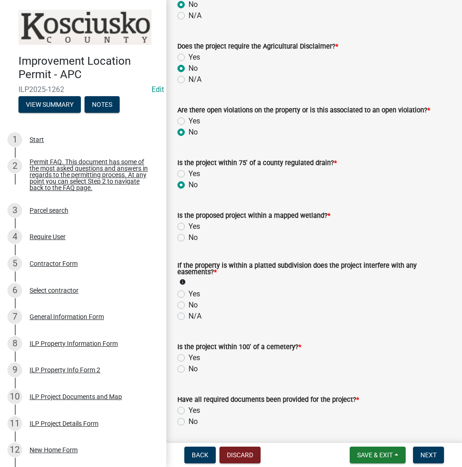
radio input "true"
click at [188, 237] on label "No" at bounding box center [192, 237] width 9 height 11
click at [188, 237] on input "No" at bounding box center [191, 235] width 6 height 6
radio input "true"
click at [188, 58] on label "Yes" at bounding box center [194, 57] width 12 height 11
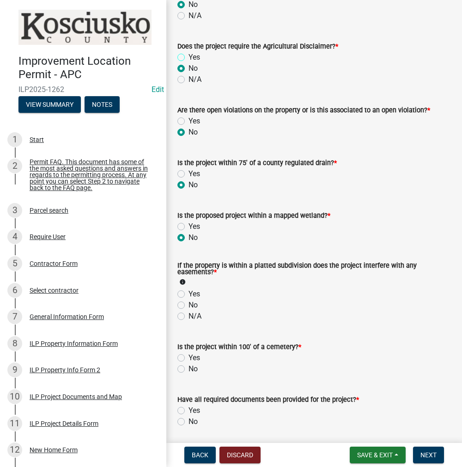
click at [188, 58] on input "Yes" at bounding box center [191, 55] width 6 height 6
radio input "true"
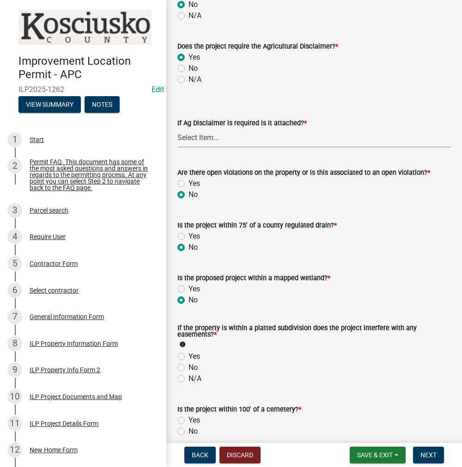
click at [203, 133] on select "Select Item... Yes No" at bounding box center [313, 137] width 273 height 19
click at [177, 128] on select "Select Item... Yes No" at bounding box center [313, 137] width 273 height 19
select select "c0fa77dd-9ee0-4144-9979-eb2eebb8c086"
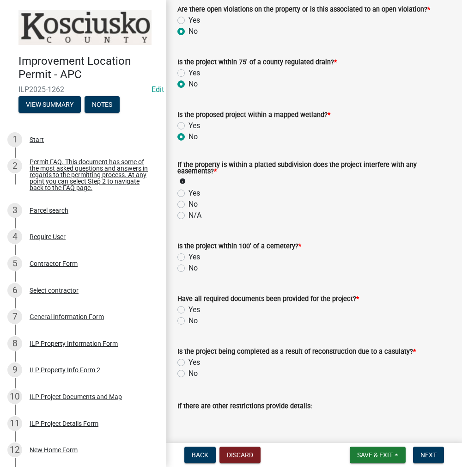
scroll to position [878, 0]
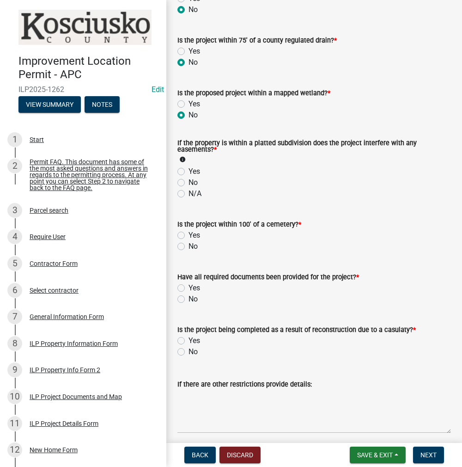
click at [188, 183] on label "No" at bounding box center [192, 182] width 9 height 11
click at [188, 183] on input "No" at bounding box center [191, 180] width 6 height 6
radio input "true"
click at [188, 245] on label "No" at bounding box center [192, 246] width 9 height 11
click at [188, 245] on input "No" at bounding box center [191, 244] width 6 height 6
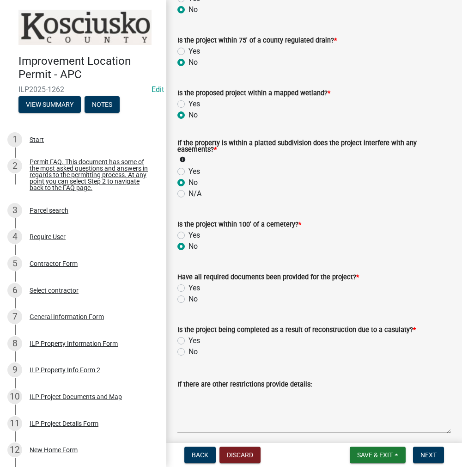
radio input "true"
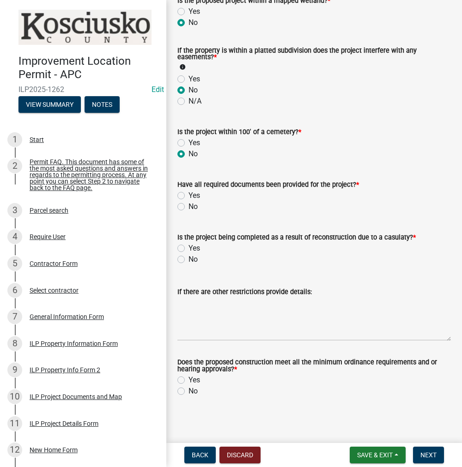
scroll to position [972, 0]
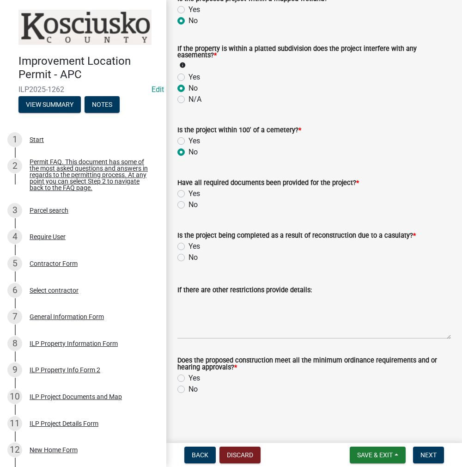
click at [188, 257] on label "No" at bounding box center [192, 257] width 9 height 11
click at [188, 257] on input "No" at bounding box center [191, 255] width 6 height 6
radio input "true"
click at [188, 378] on label "Yes" at bounding box center [194, 377] width 12 height 11
click at [188, 378] on input "Yes" at bounding box center [191, 375] width 6 height 6
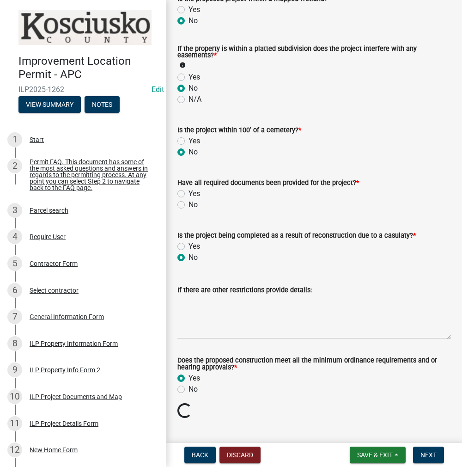
radio input "true"
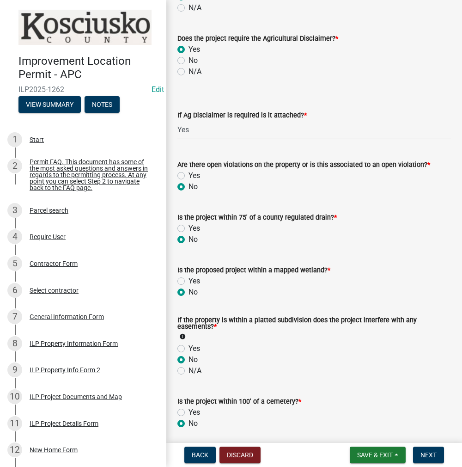
scroll to position [695, 0]
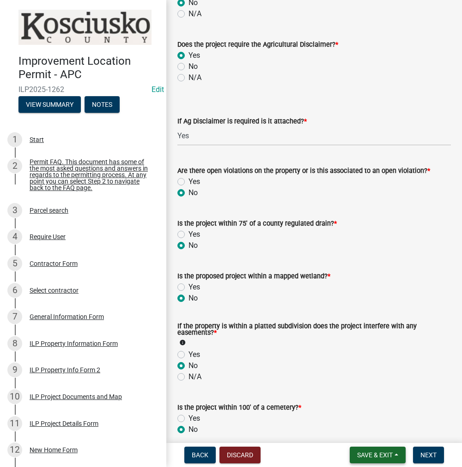
click at [365, 455] on span "Save & Exit" at bounding box center [375, 454] width 36 height 7
click at [351, 412] on button "Save" at bounding box center [369, 408] width 74 height 22
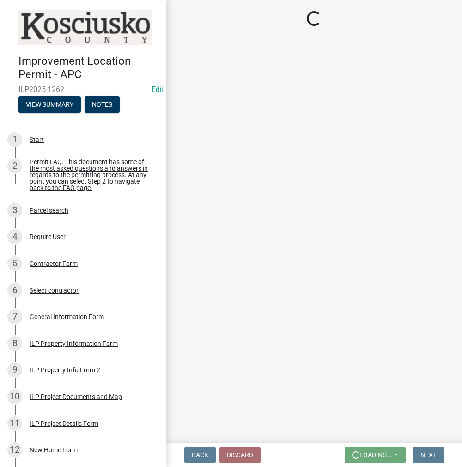
scroll to position [0, 0]
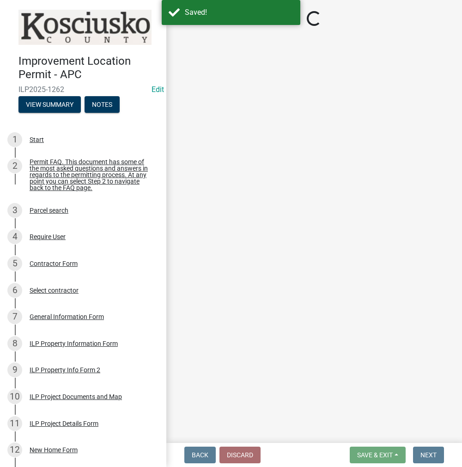
select select "c872cdc8-ca01-49f1-a213-e4b05fa58cd2"
select select "c0fa77dd-9ee0-4144-9979-eb2eebb8c086"
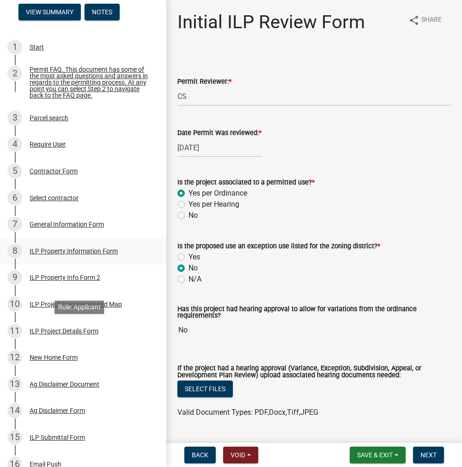
scroll to position [139, 0]
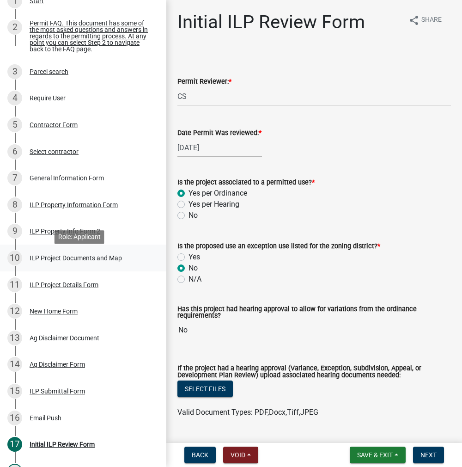
click at [52, 261] on div "ILP Project Documents and Map" at bounding box center [76, 258] width 92 height 6
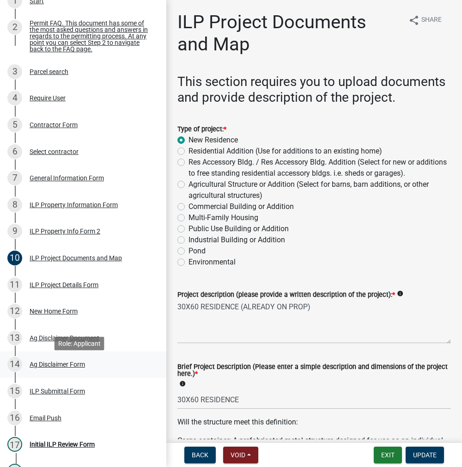
click at [43, 367] on div "Ag Disclaimer Form" at bounding box center [57, 364] width 55 height 6
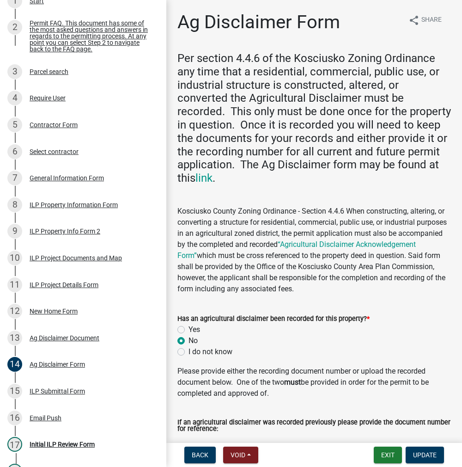
click at [188, 328] on label "Yes" at bounding box center [194, 329] width 12 height 11
click at [188, 328] on input "Yes" at bounding box center [191, 327] width 6 height 6
radio input "true"
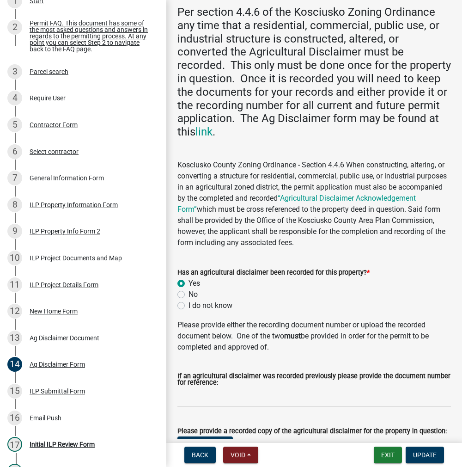
scroll to position [159, 0]
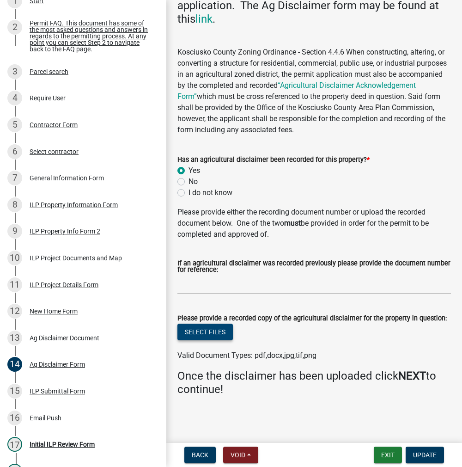
click at [219, 326] on button "Select files" at bounding box center [204, 331] width 55 height 17
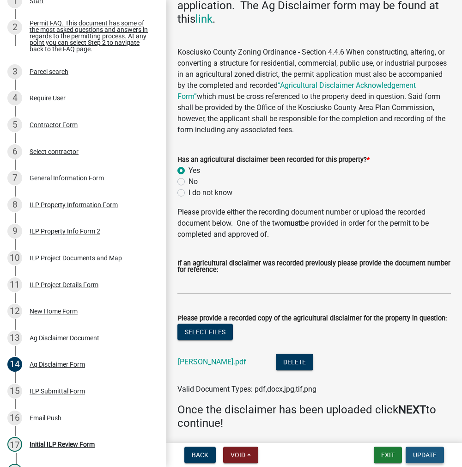
click at [408, 451] on button "Update" at bounding box center [425, 454] width 38 height 17
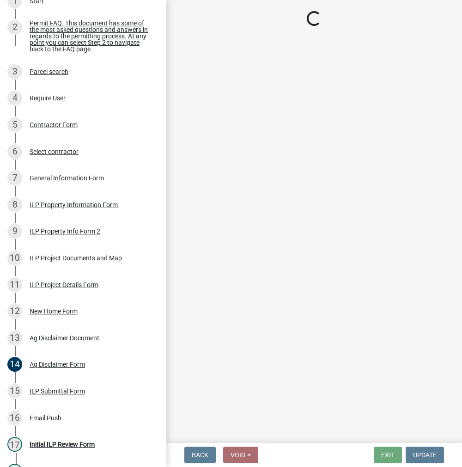
select select "c872cdc8-ca01-49f1-a213-e4b05fa58cd2"
select select "c0fa77dd-9ee0-4144-9979-eb2eebb8c086"
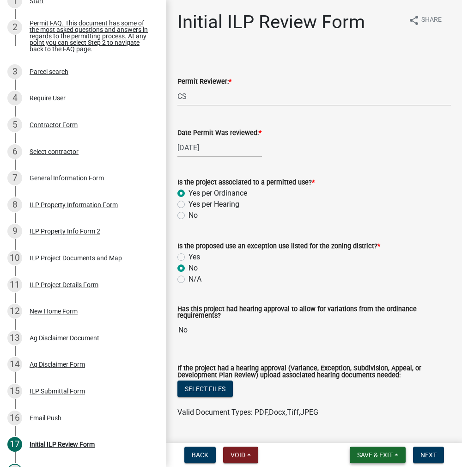
click at [358, 453] on span "Save & Exit" at bounding box center [375, 454] width 36 height 7
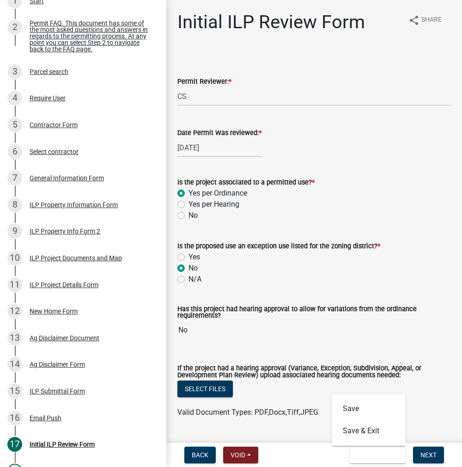
click at [355, 280] on div "N/A" at bounding box center [313, 278] width 273 height 11
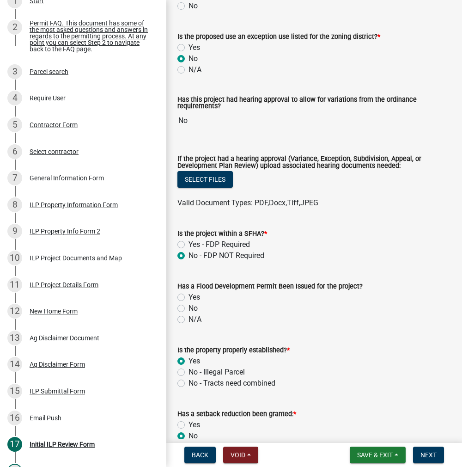
scroll to position [231, 0]
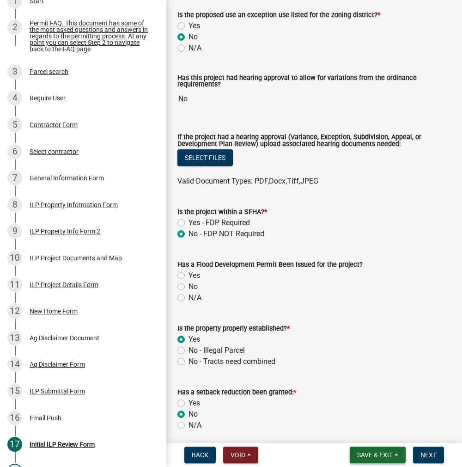
click at [388, 451] on span "Save & Exit" at bounding box center [375, 454] width 36 height 7
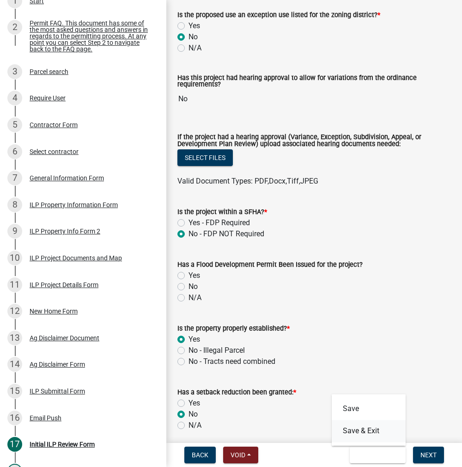
click at [375, 433] on button "Save & Exit" at bounding box center [369, 430] width 74 height 22
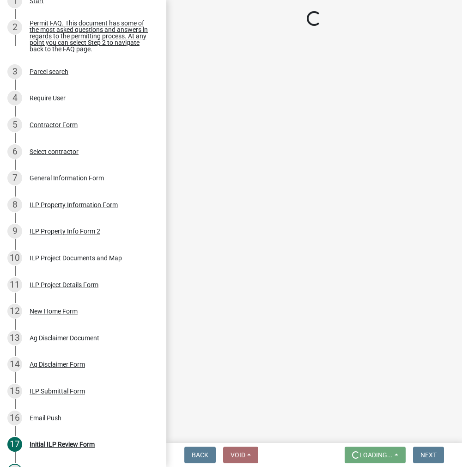
scroll to position [0, 0]
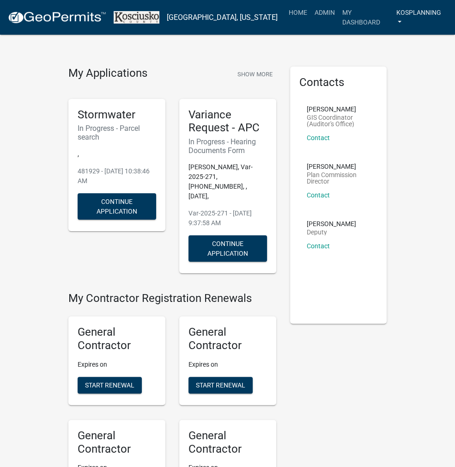
click at [394, 17] on link "kosplanning" at bounding box center [419, 17] width 55 height 27
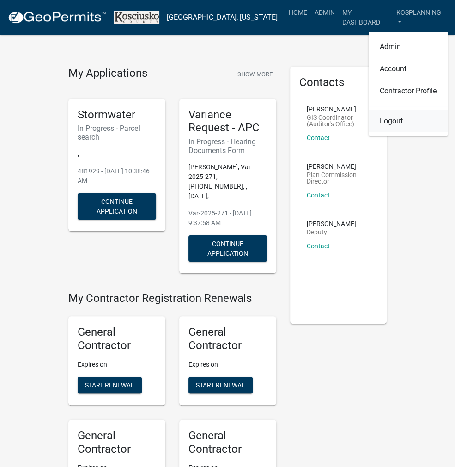
click at [402, 110] on link "Logout" at bounding box center [408, 121] width 79 height 22
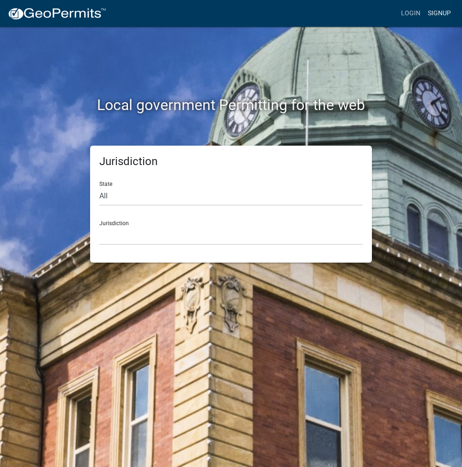
click at [427, 15] on link "Signup" at bounding box center [439, 14] width 30 height 18
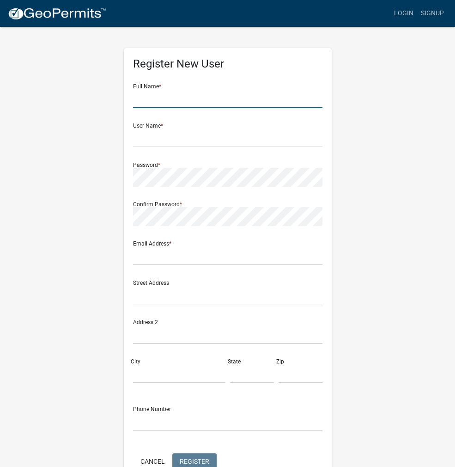
click at [176, 93] on input "text" at bounding box center [227, 98] width 189 height 19
type input "BRIDGET CAMDEN"
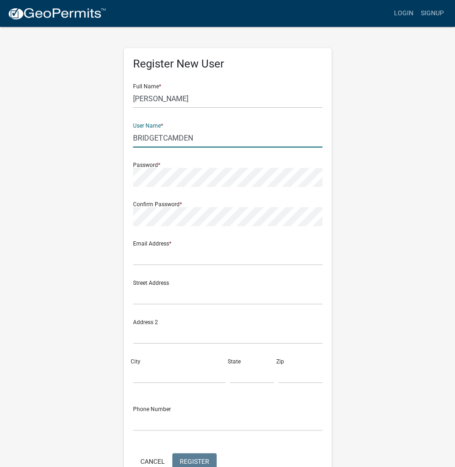
type input "BRIDGETCAMDEN"
drag, startPoint x: 165, startPoint y: 135, endPoint x: 118, endPoint y: 137, distance: 46.7
click at [118, 137] on div "Register New User Full Name * BRIDGET CAMDEN User Name * BRIDGETCAMDEN Password…" at bounding box center [228, 273] width 222 height 494
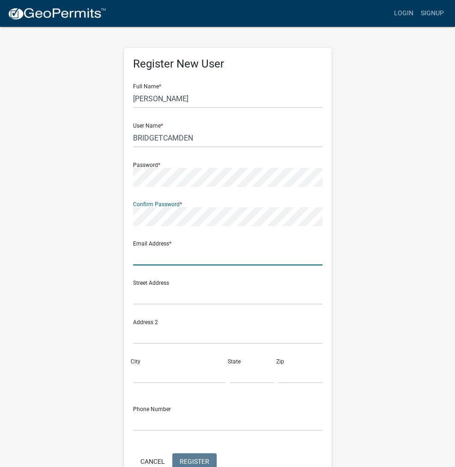
click at [152, 258] on input "text" at bounding box center [227, 255] width 189 height 19
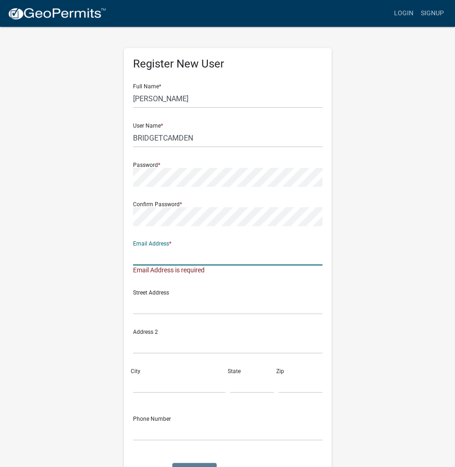
click at [152, 258] on input "text" at bounding box center [227, 255] width 189 height 19
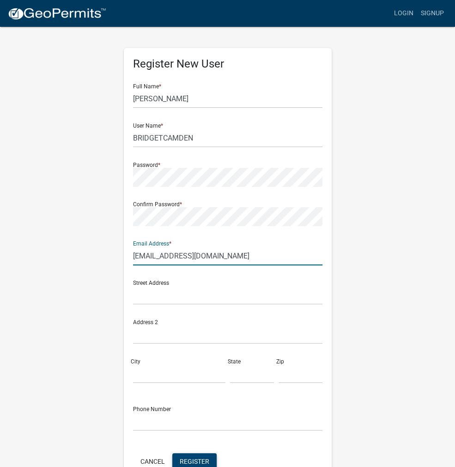
type input "areaplan@kosciusko.in.gov"
click at [203, 461] on span "Register" at bounding box center [195, 460] width 30 height 7
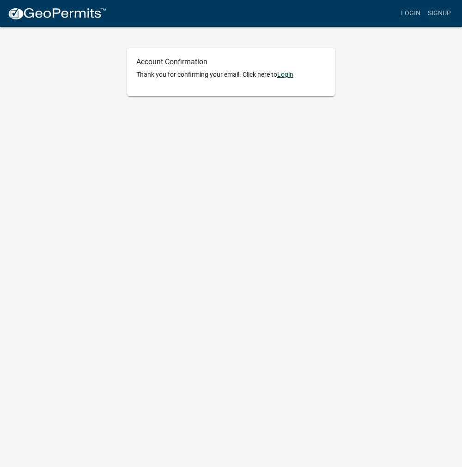
click at [292, 76] on link "Login" at bounding box center [285, 74] width 16 height 7
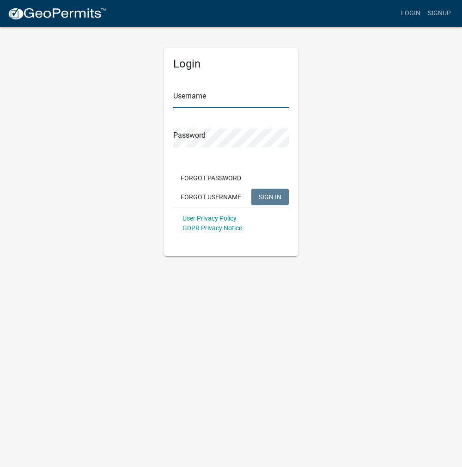
click at [211, 92] on input "Username" at bounding box center [230, 98] width 115 height 19
paste input "BRIDGETCAMDEN"
type input "BRIDGETCAMDEN"
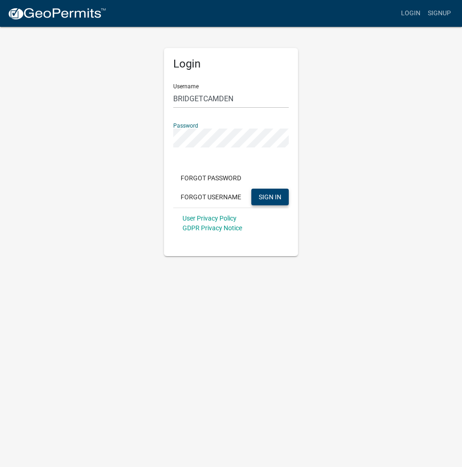
click at [265, 196] on span "SIGN IN" at bounding box center [270, 196] width 23 height 7
